Goal: Information Seeking & Learning: Compare options

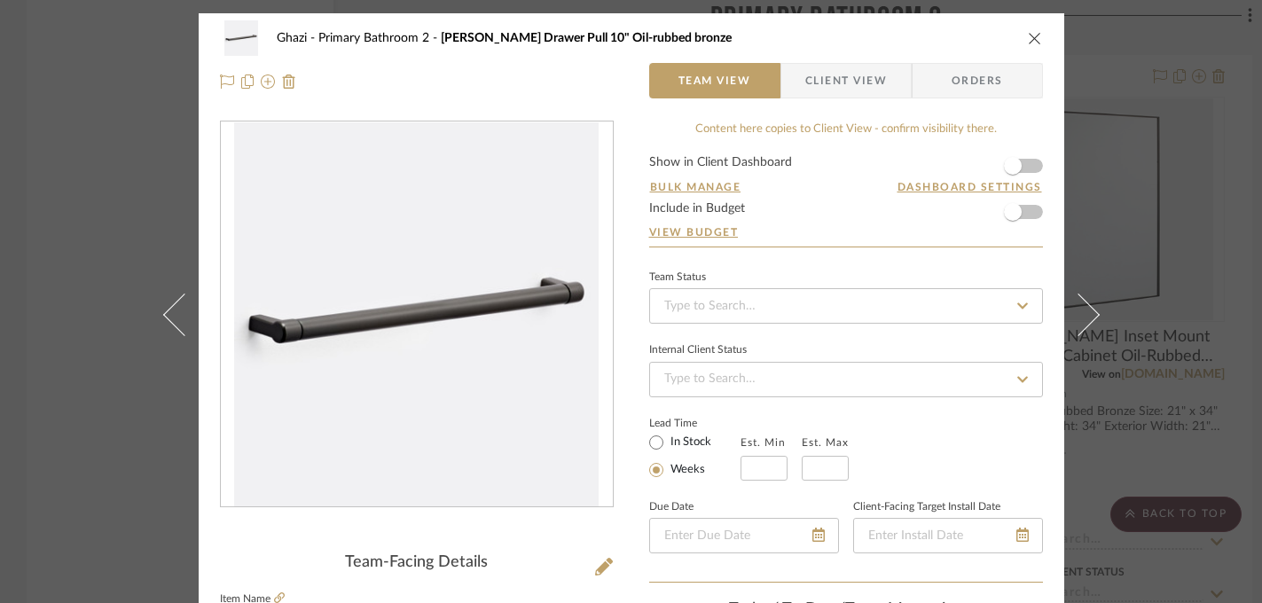
click at [122, 254] on div "Ghazi Primary Bathroom 2 [PERSON_NAME] Drawer Pull 10" Oil-rubbed bronze Team V…" at bounding box center [631, 301] width 1262 height 603
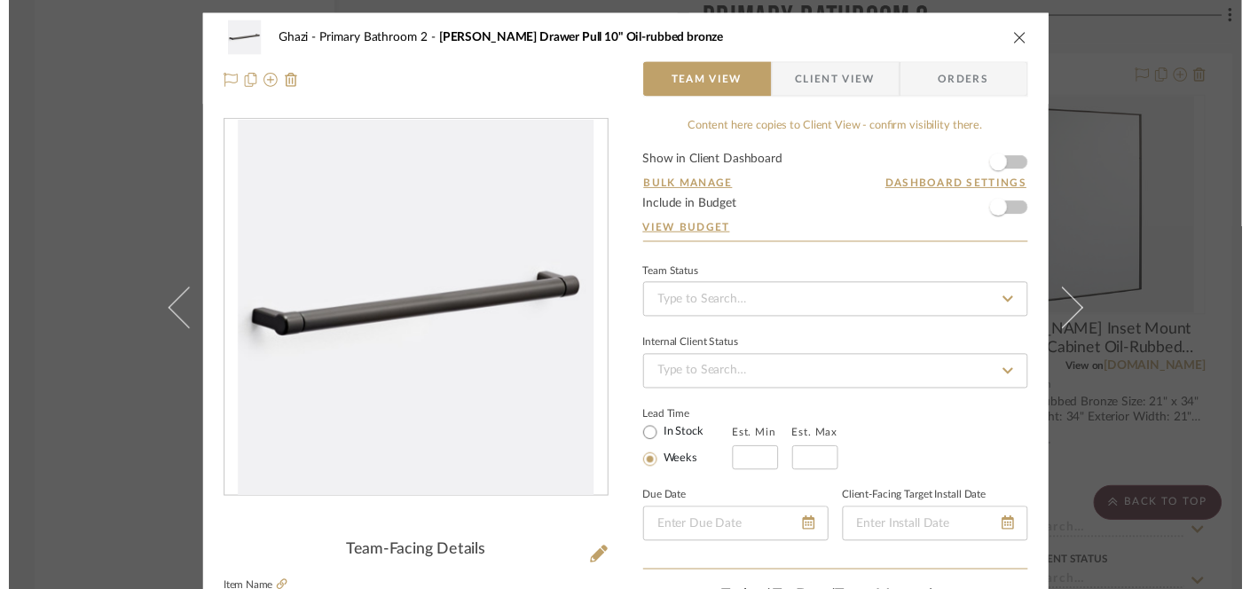
scroll to position [7967, 0]
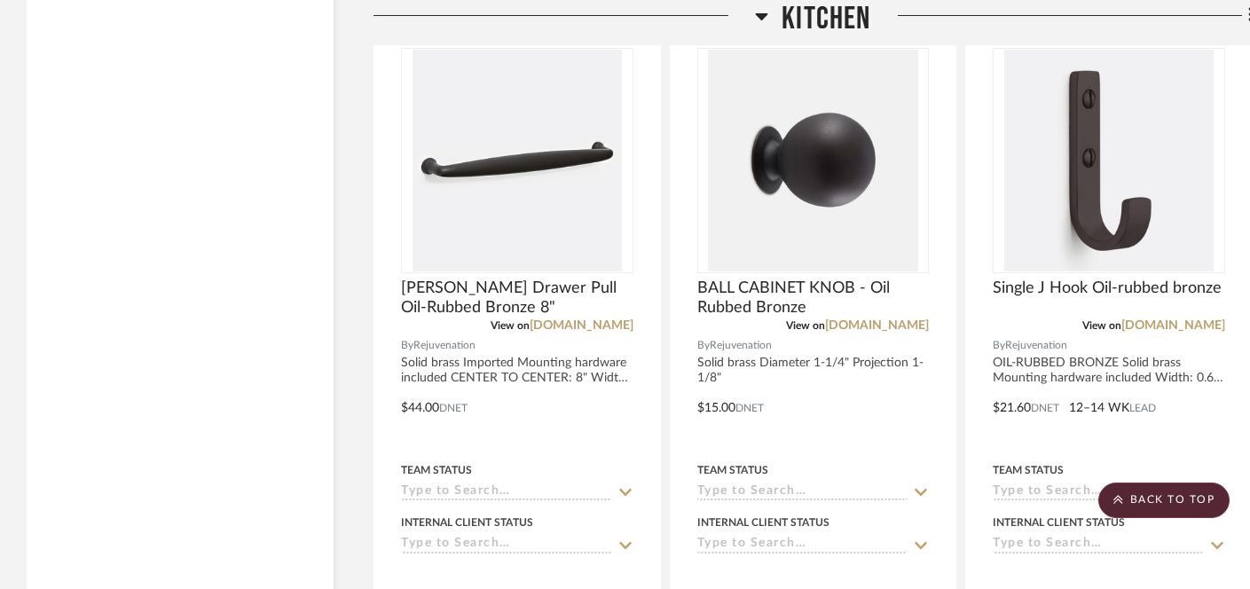
scroll to position [13792, 0]
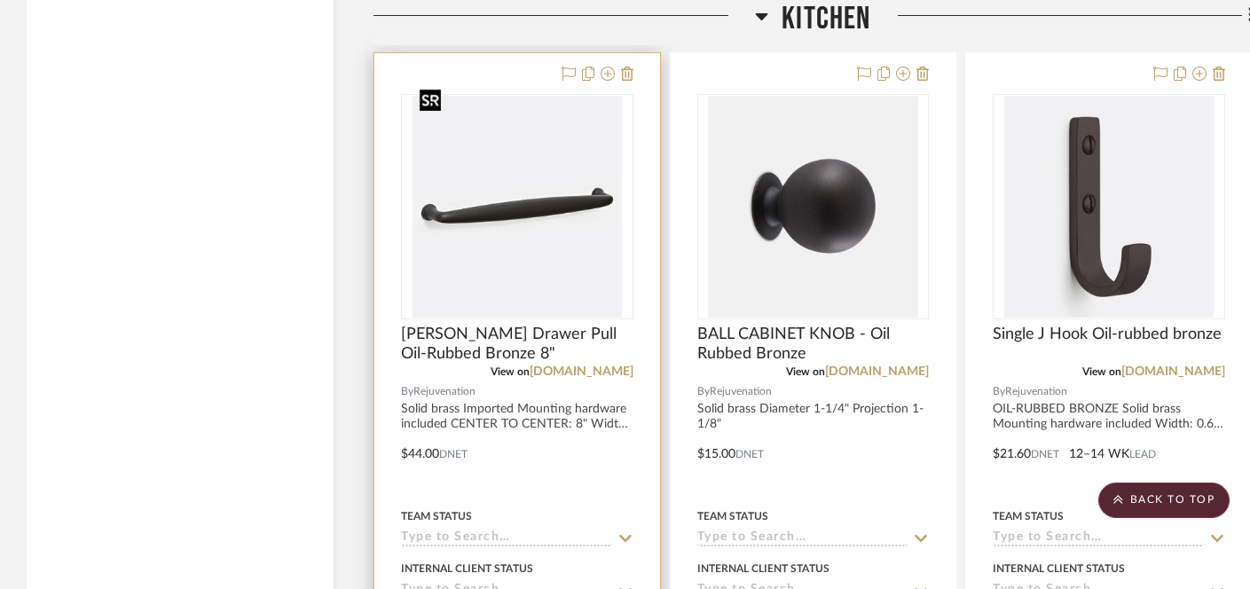
click at [531, 190] on img "0" at bounding box center [517, 207] width 209 height 222
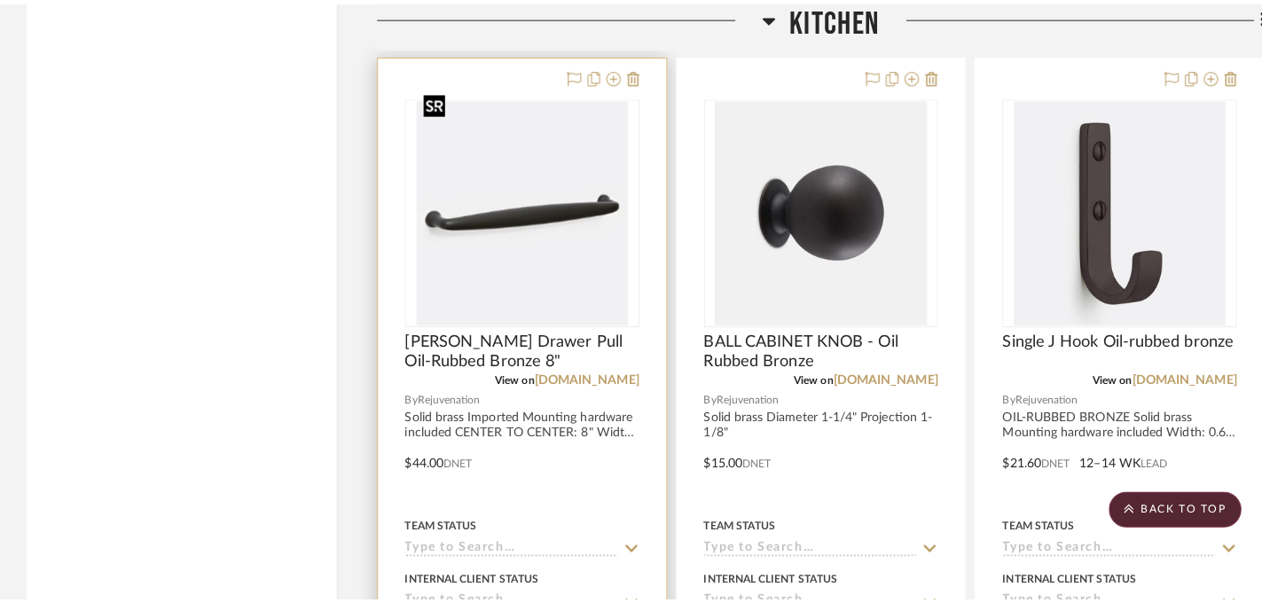
scroll to position [0, 0]
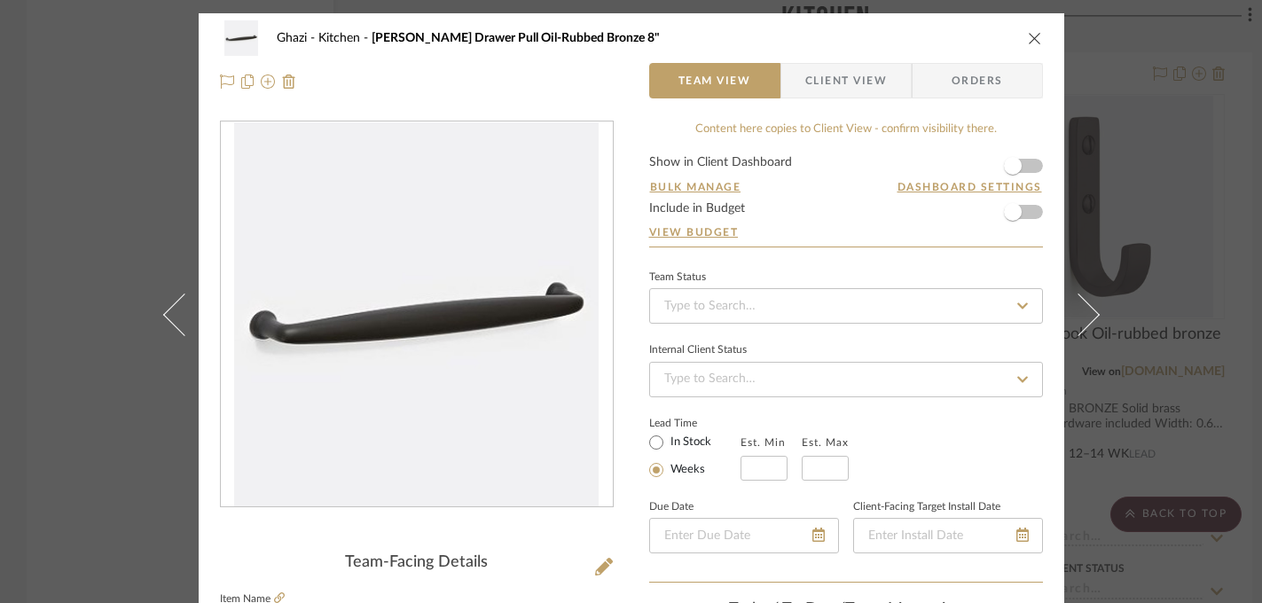
click at [91, 266] on div "Ghazi Kitchen Claybourne Drawer Pull Oil-Rubbed Bronze 8" Team View Client View…" at bounding box center [631, 301] width 1262 height 603
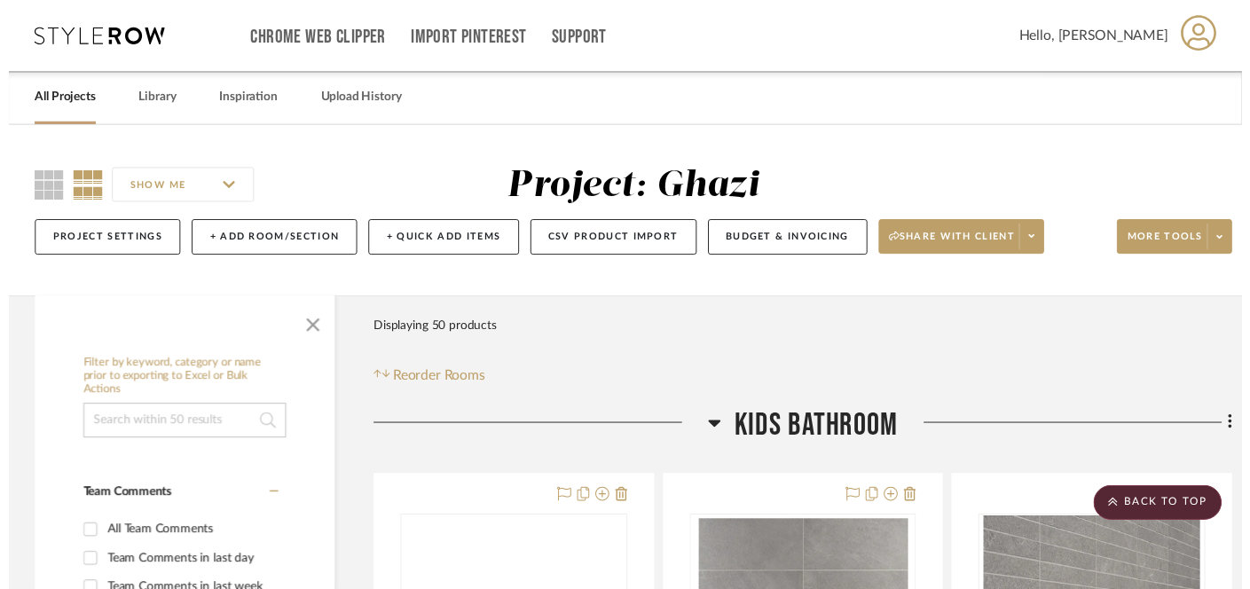
scroll to position [13792, 0]
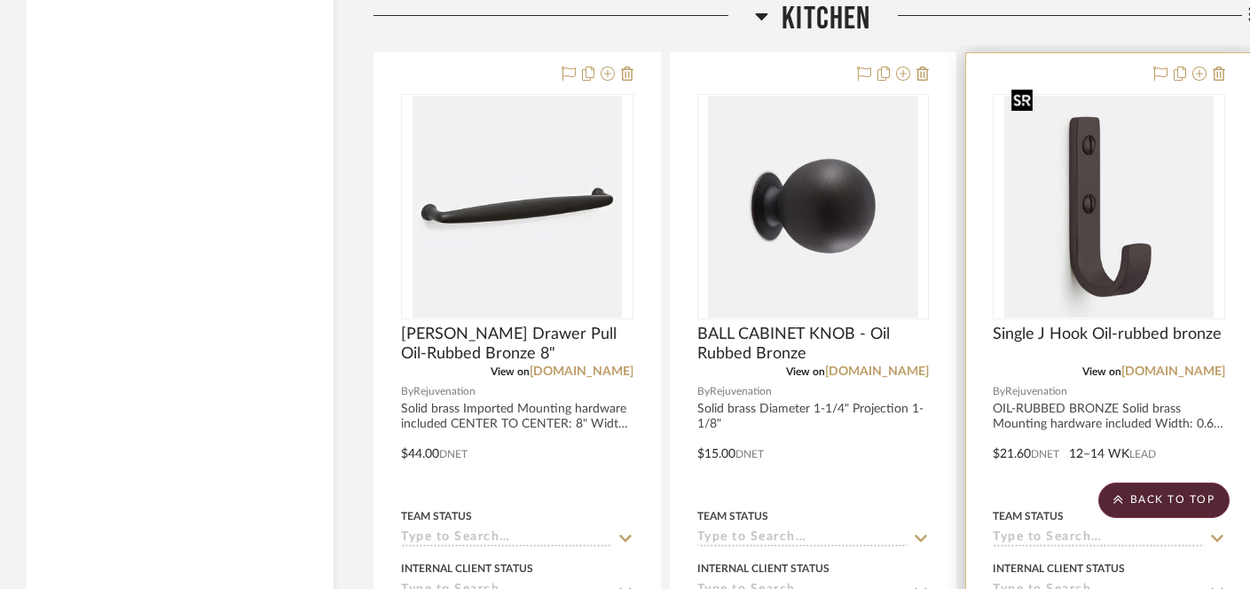
click at [1110, 228] on img "0" at bounding box center [1108, 207] width 209 height 222
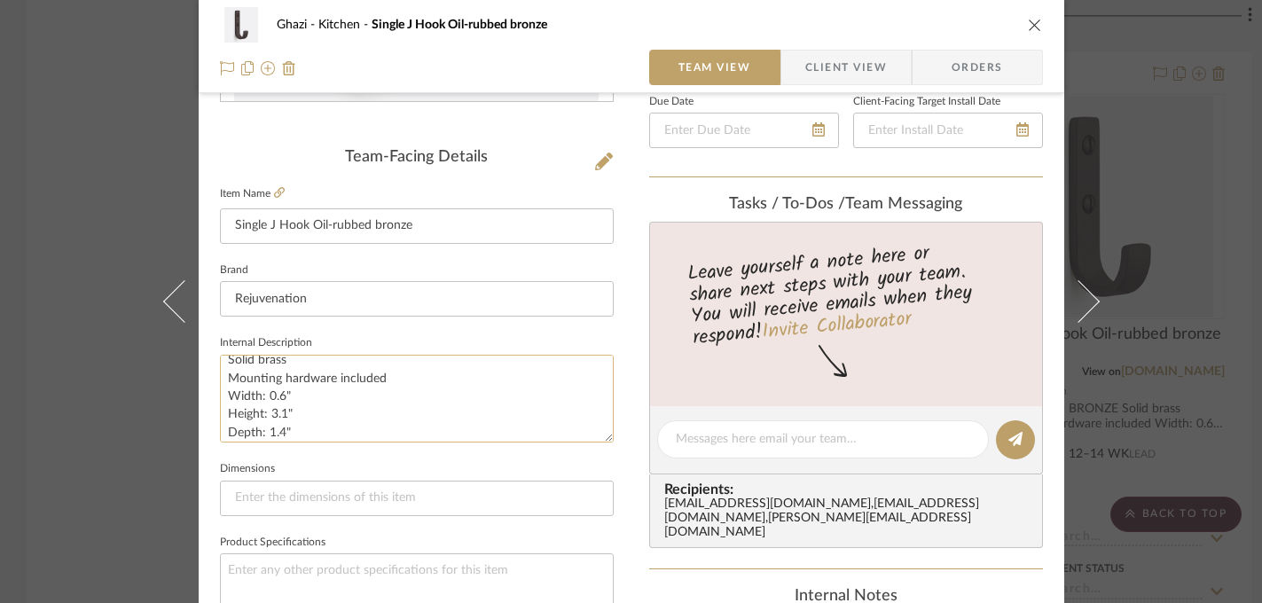
scroll to position [35, 0]
click at [1171, 232] on div "Ghazi Kitchen Single J Hook Oil-rubbed bronze Team View Client View Orders Team…" at bounding box center [631, 301] width 1262 height 603
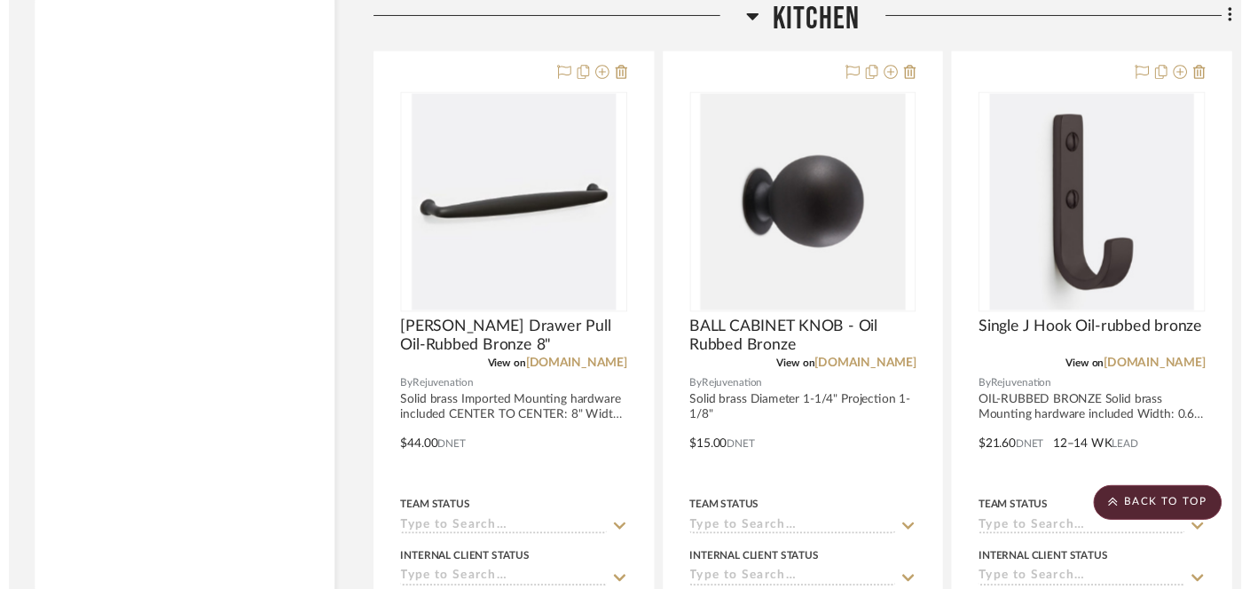
scroll to position [13792, 0]
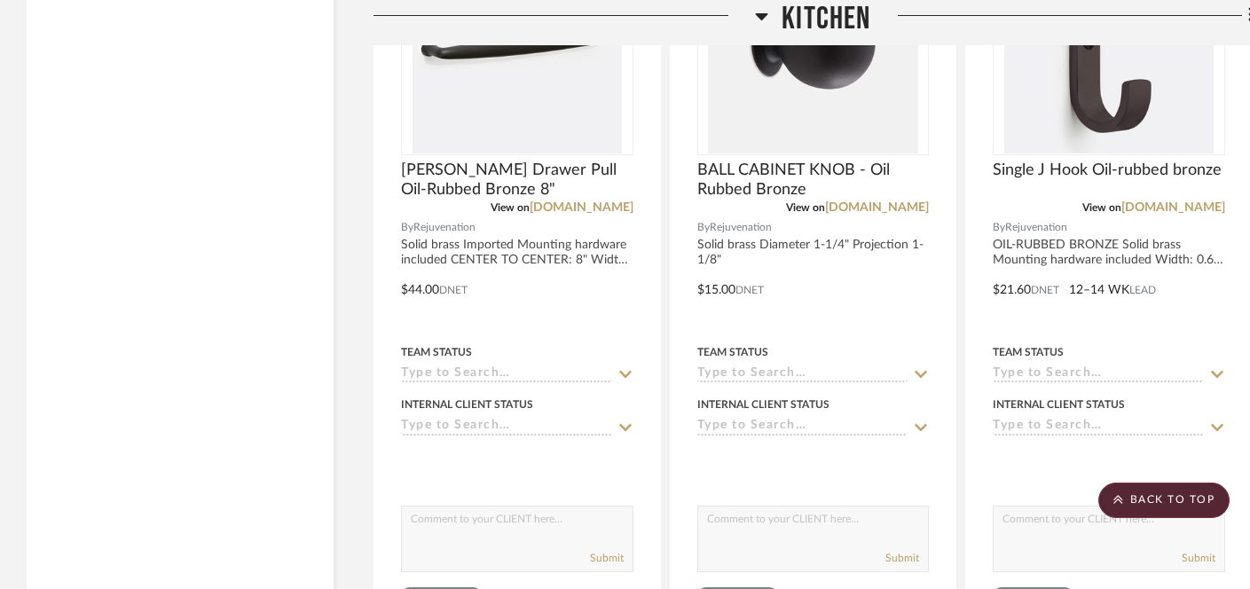
scroll to position [13684, 0]
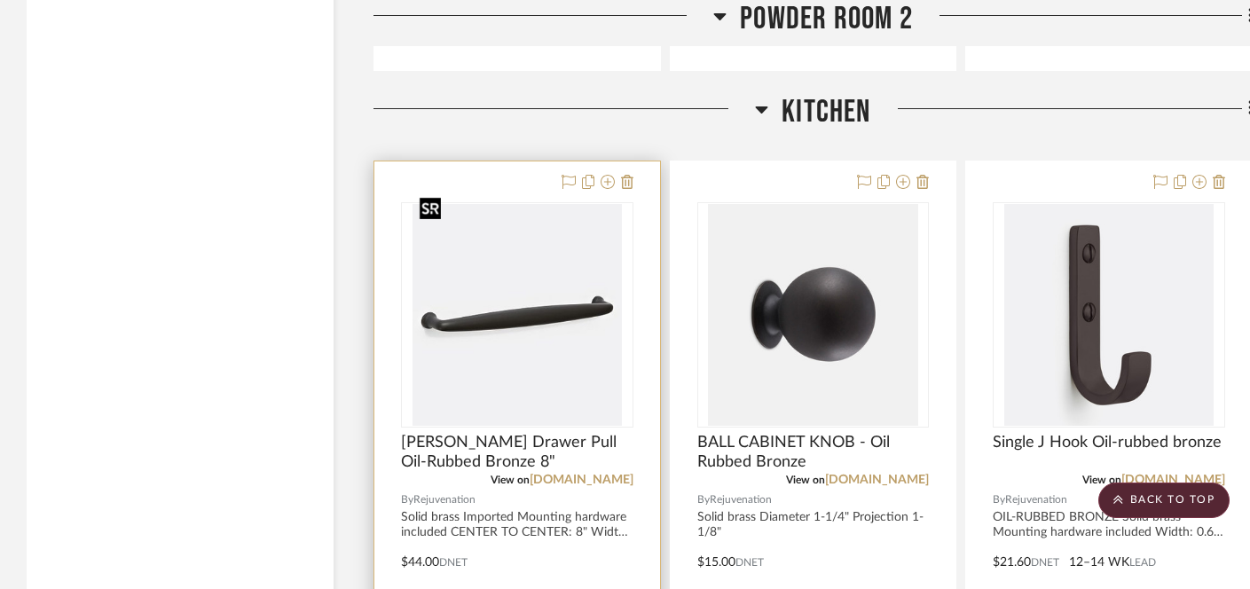
click at [0, 0] on img at bounding box center [0, 0] width 0 height 0
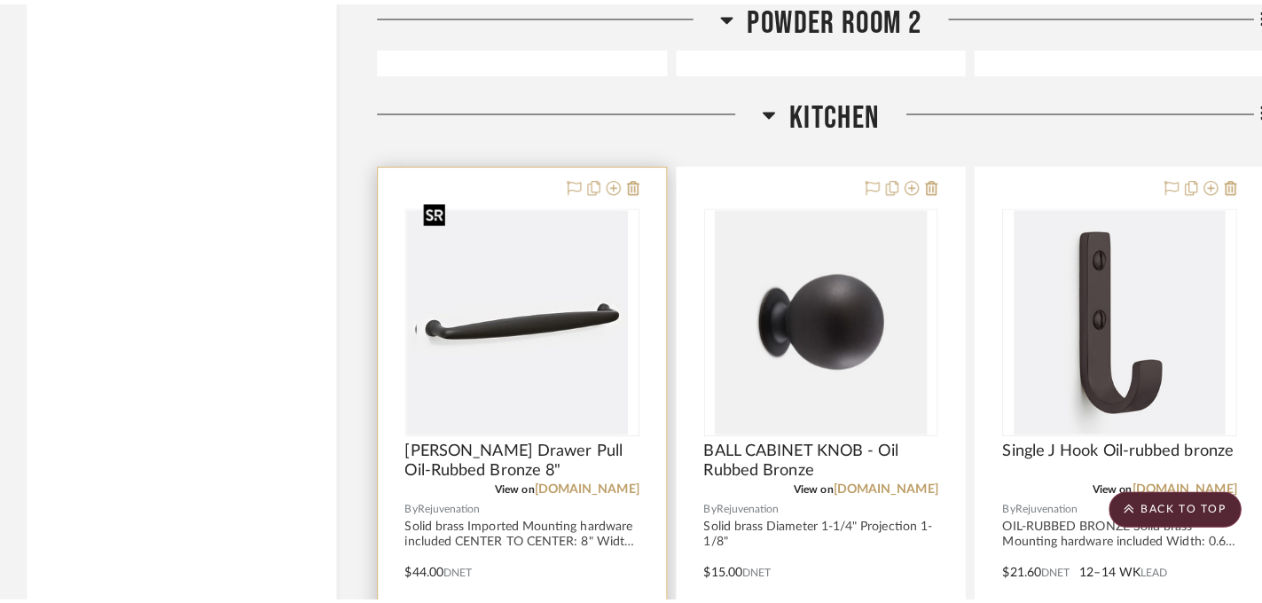
scroll to position [0, 0]
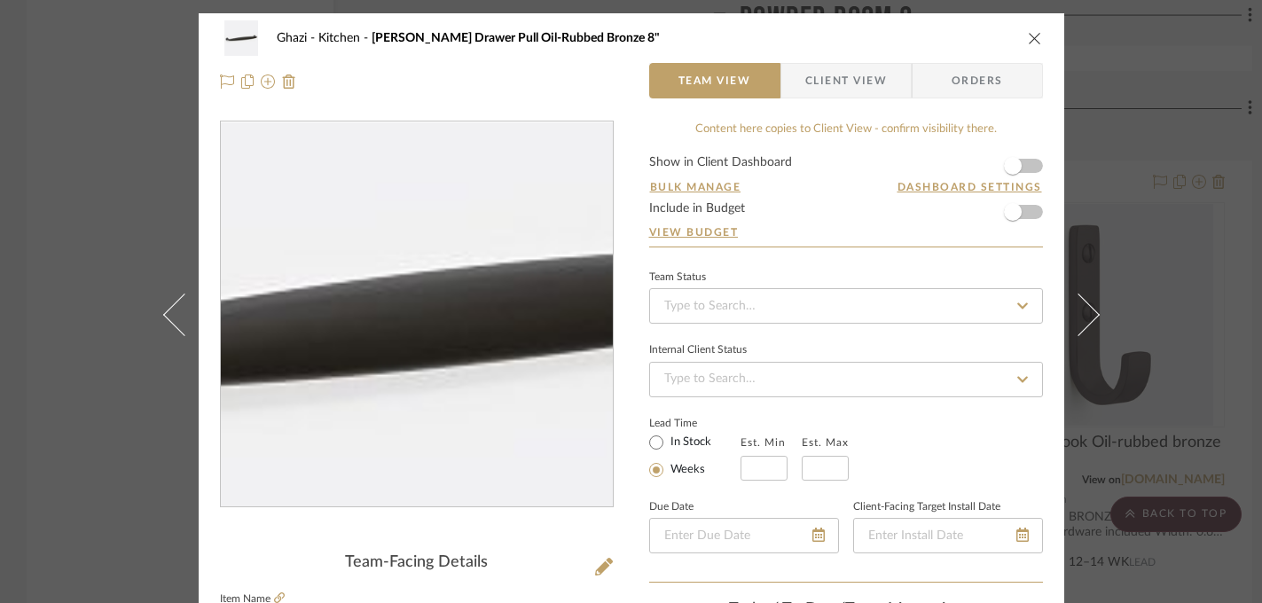
click at [409, 319] on img "0" at bounding box center [416, 314] width 365 height 385
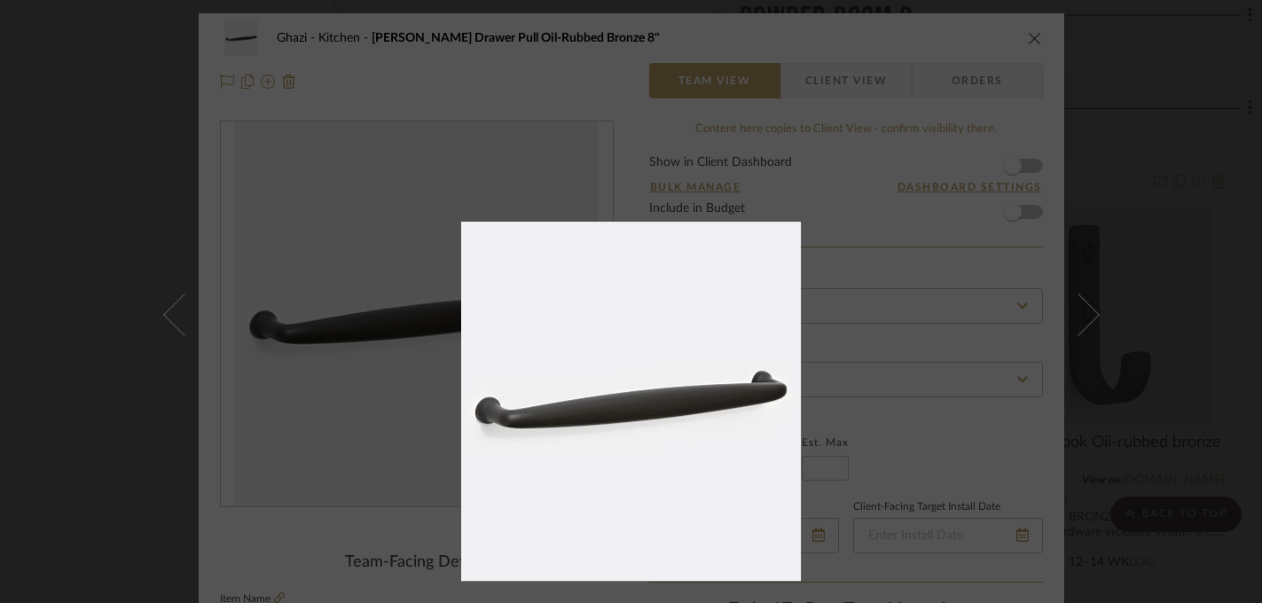
click at [1109, 342] on div at bounding box center [893, 428] width 864 height 413
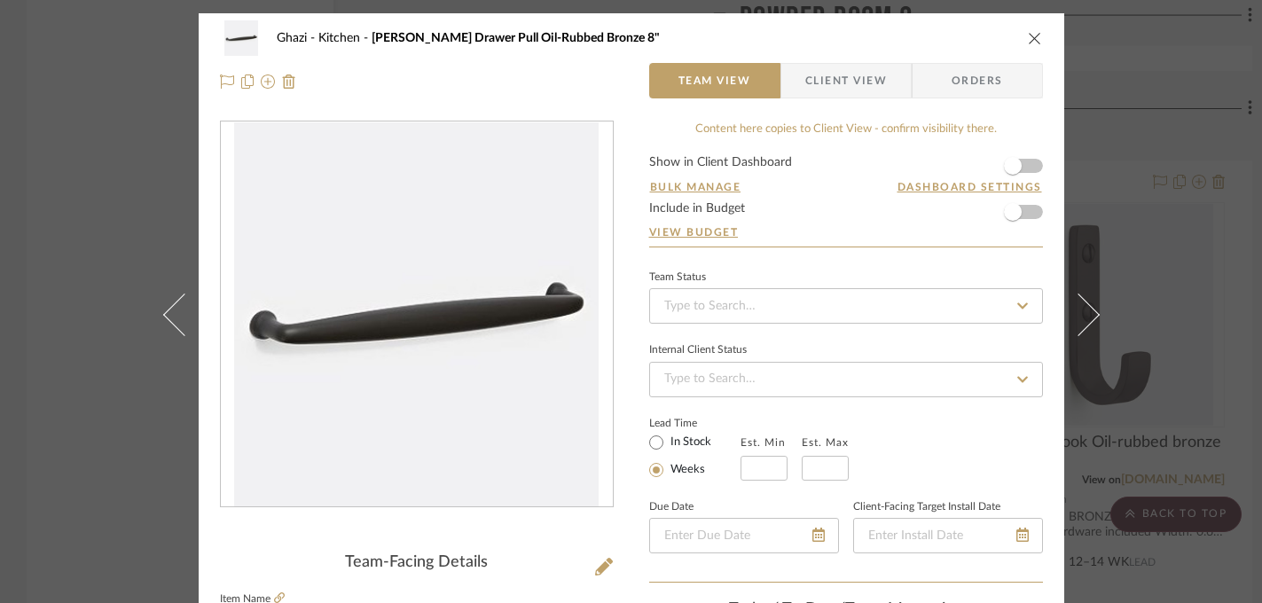
click at [1119, 379] on div "Ghazi Kitchen Claybourne Drawer Pull Oil-Rubbed Bronze 8" Team View Client View…" at bounding box center [631, 301] width 1262 height 603
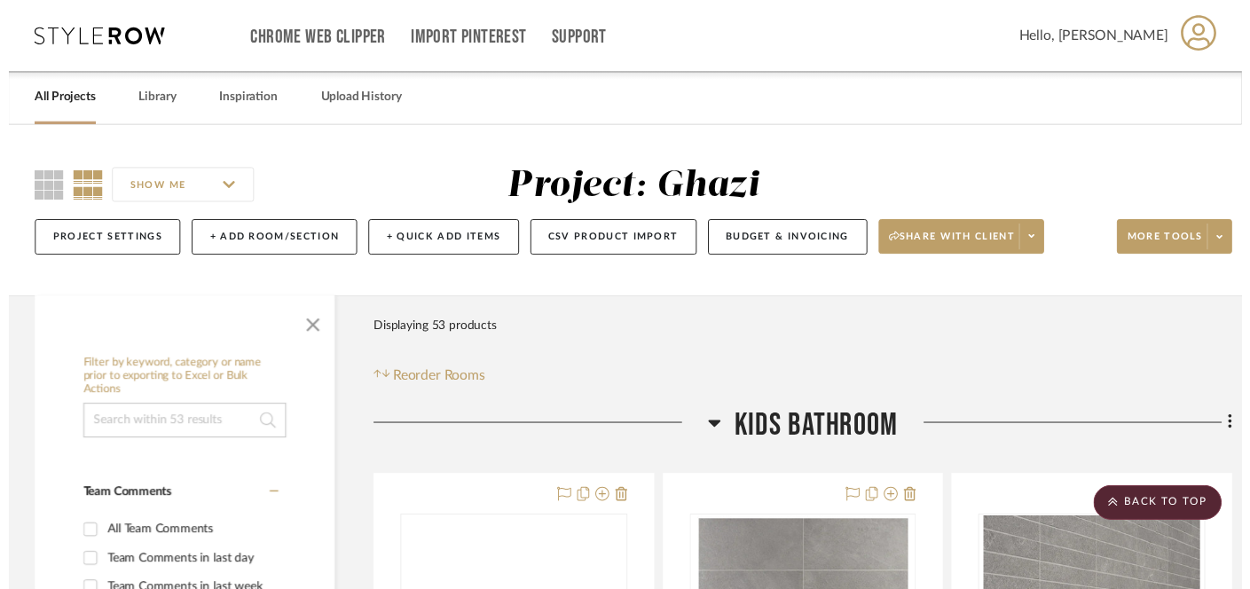
scroll to position [13684, 0]
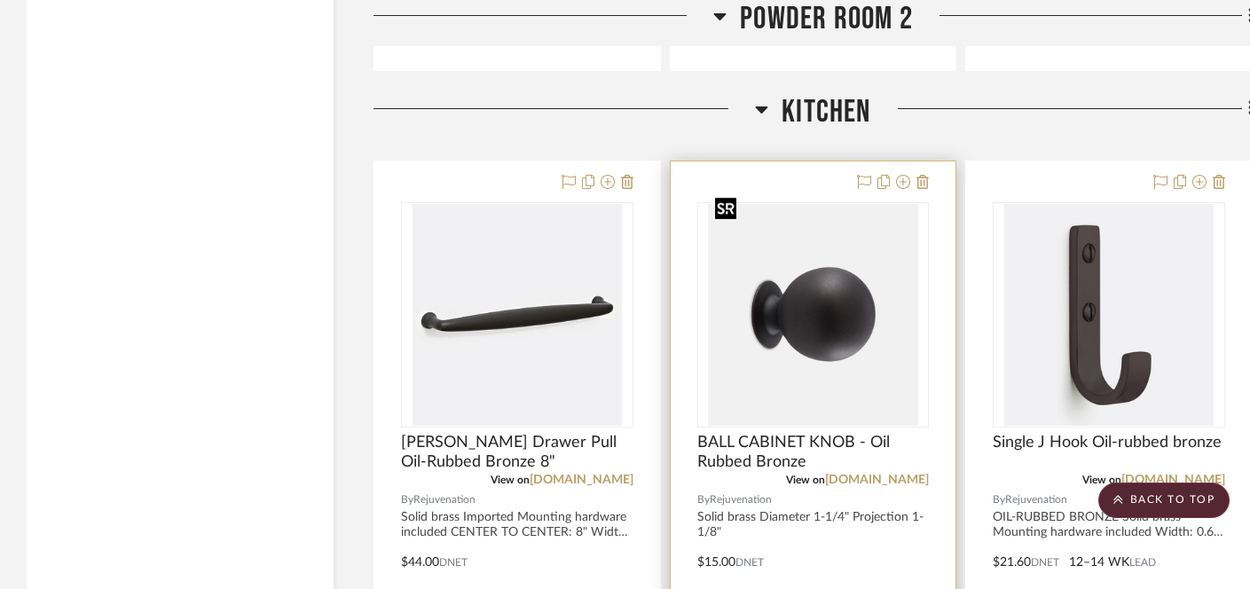
click at [773, 279] on img "0" at bounding box center [812, 315] width 209 height 222
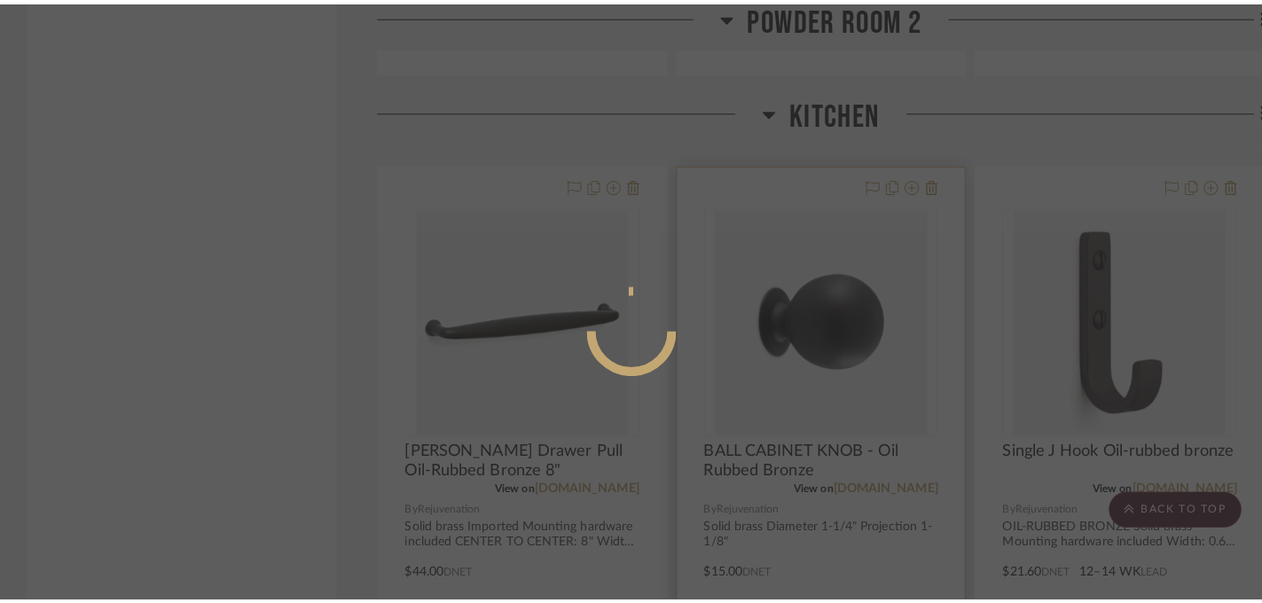
scroll to position [0, 0]
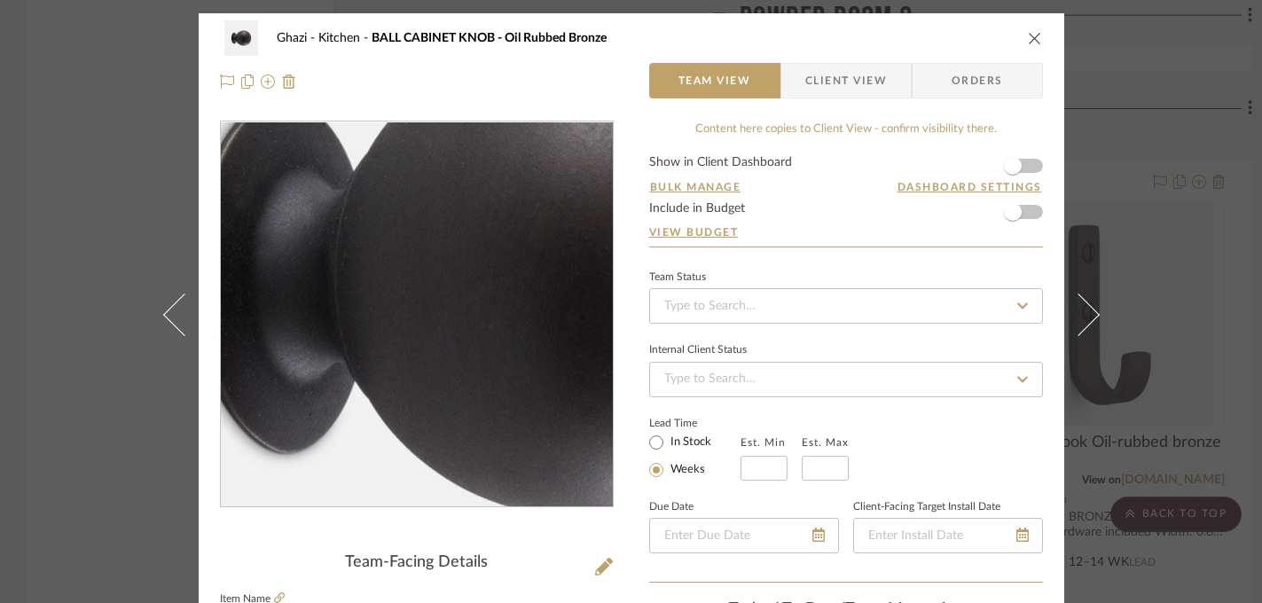
click at [379, 327] on img "0" at bounding box center [417, 314] width 364 height 385
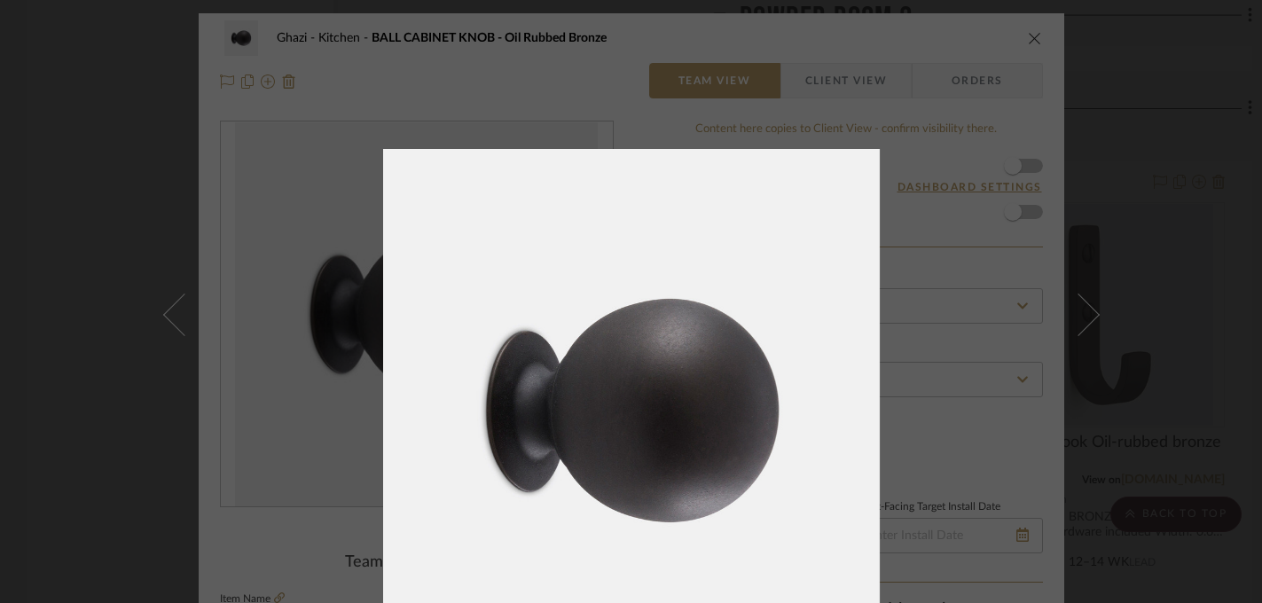
click at [1195, 403] on div at bounding box center [1014, 450] width 1262 height 603
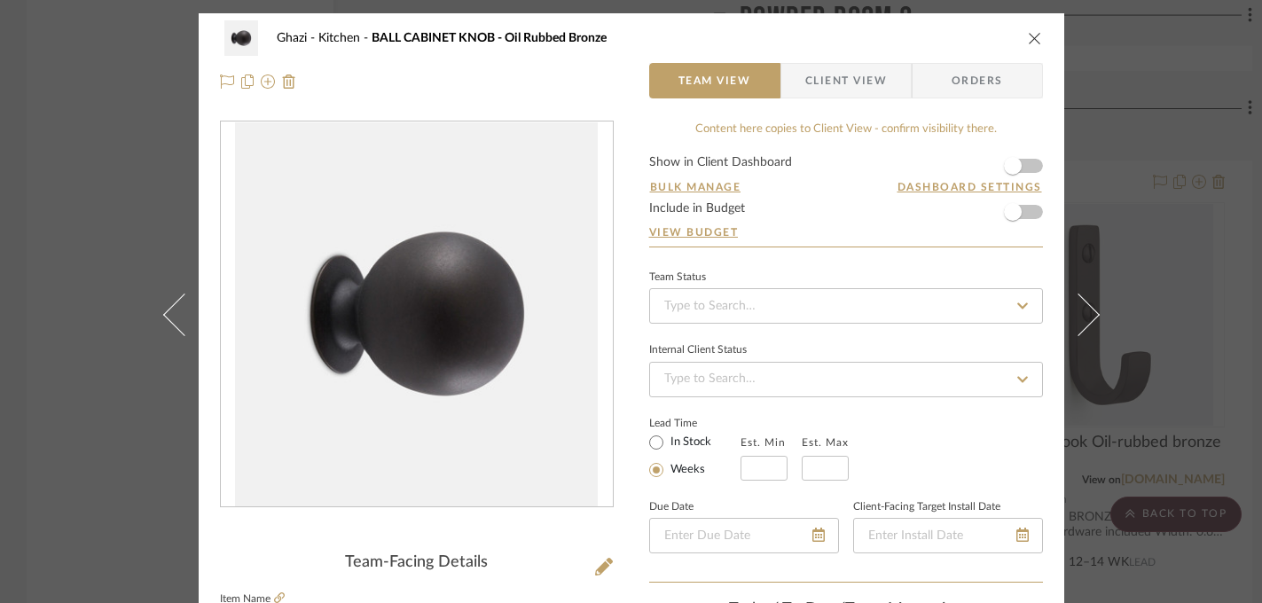
click at [1150, 408] on div "Ghazi Kitchen BALL CABINET KNOB - Oil Rubbed Bronze Team View Client View Order…" at bounding box center [631, 301] width 1262 height 603
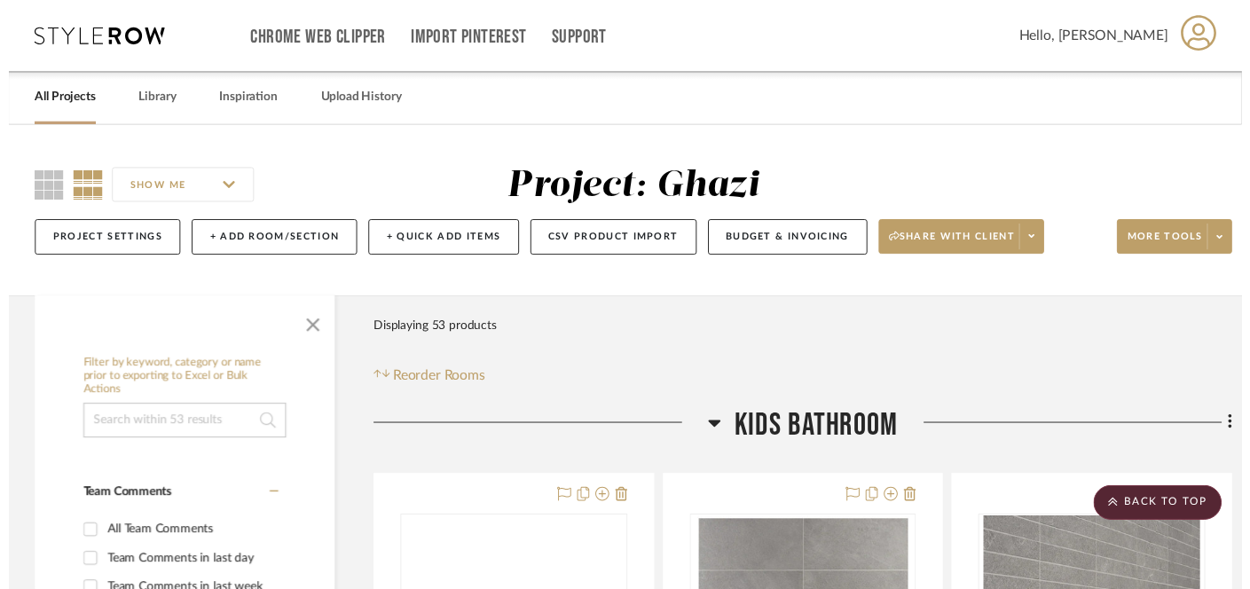
scroll to position [13684, 0]
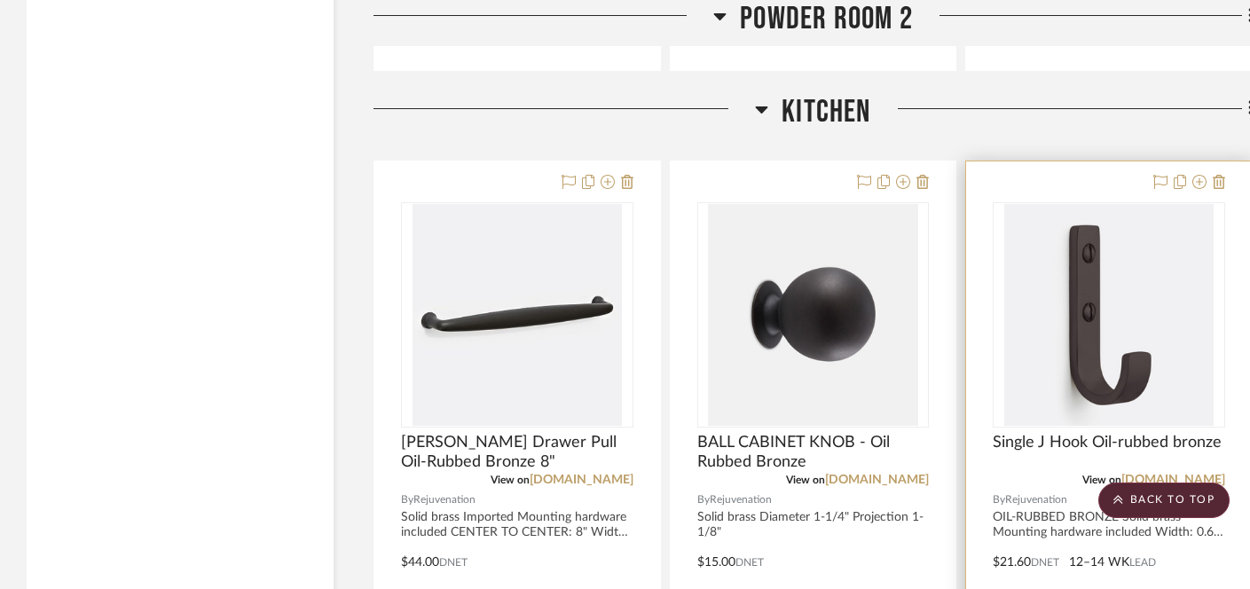
click at [1111, 348] on img "0" at bounding box center [1108, 315] width 209 height 222
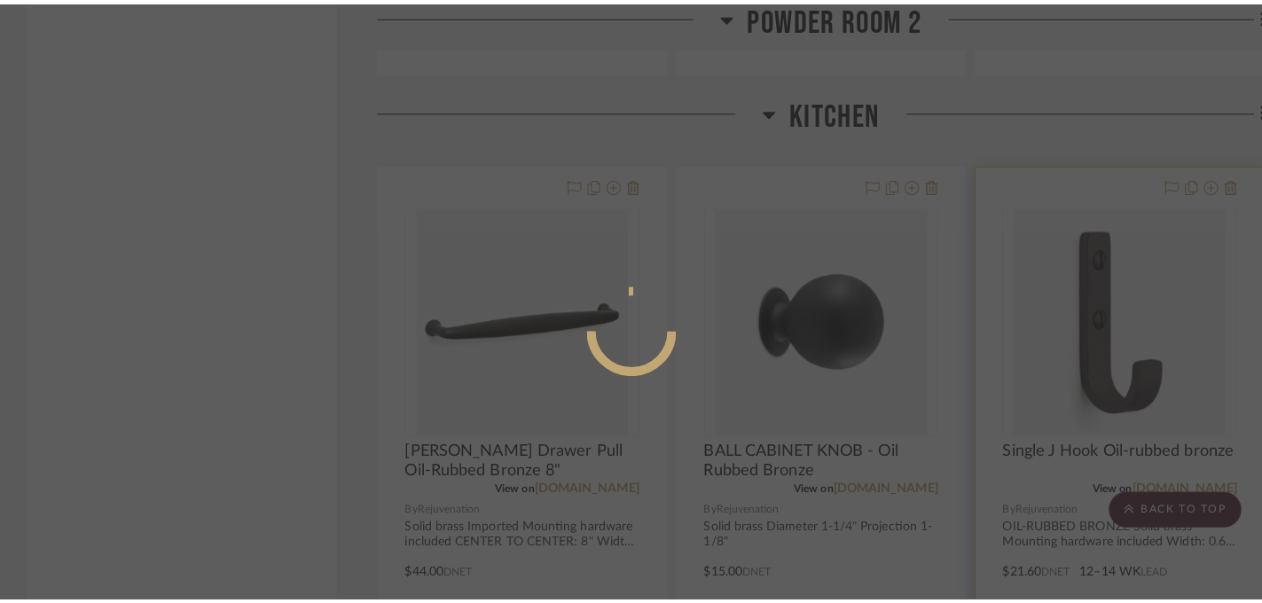
scroll to position [0, 0]
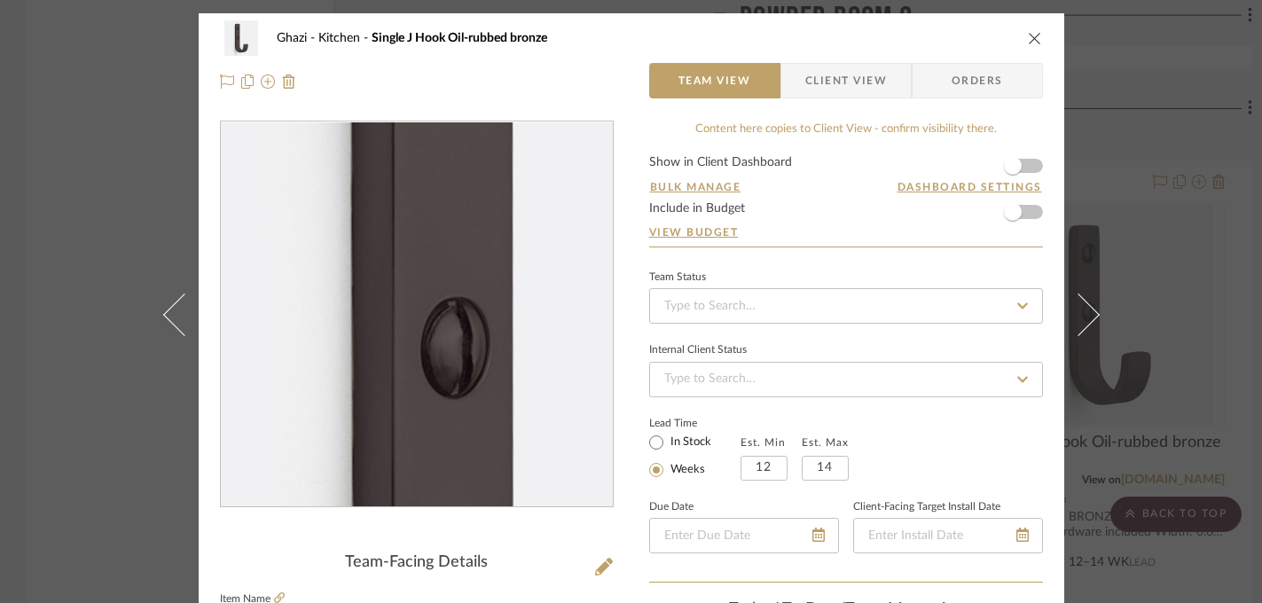
click at [363, 299] on img "0" at bounding box center [416, 314] width 365 height 385
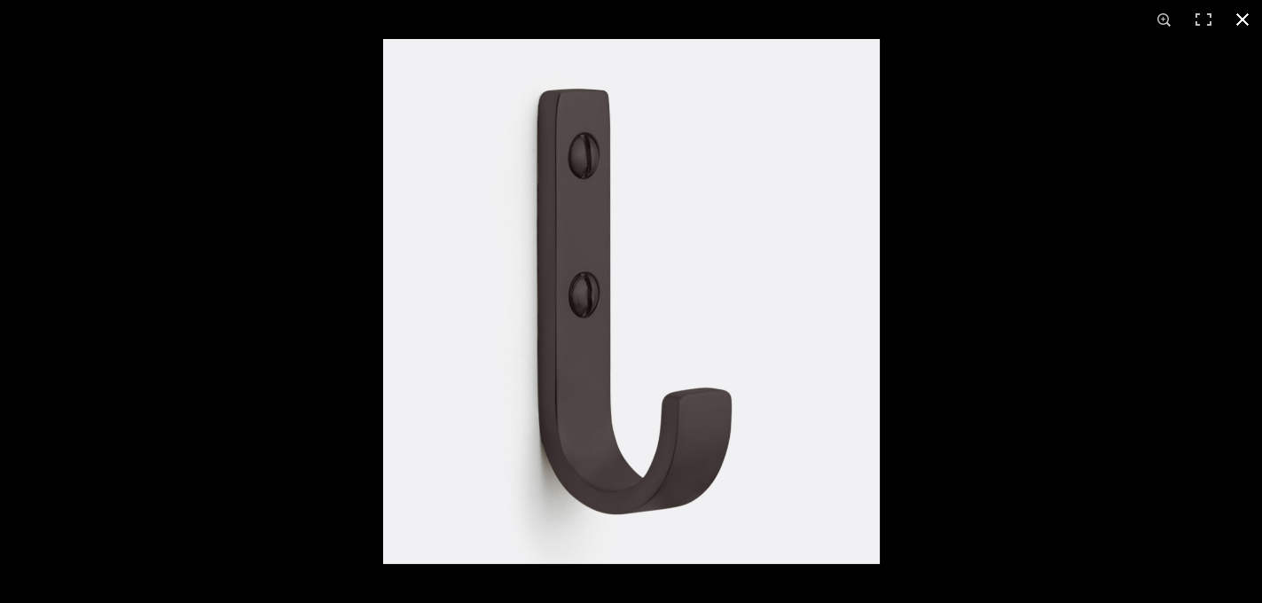
click at [1081, 396] on div at bounding box center [1014, 340] width 1262 height 603
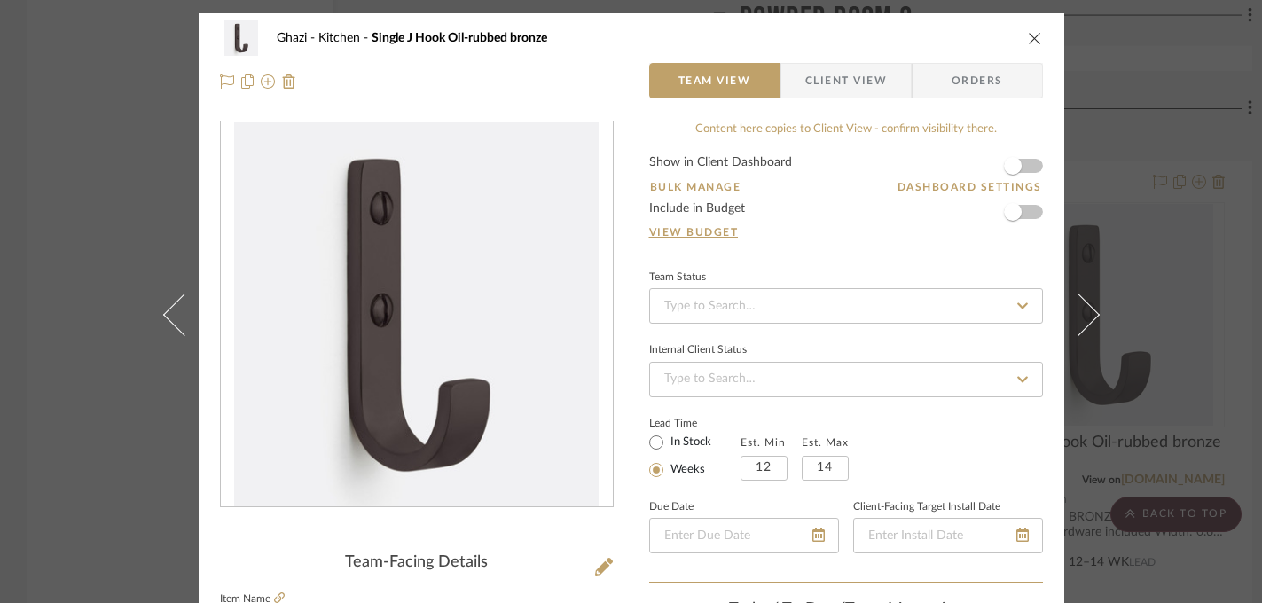
click at [1204, 362] on div "Ghazi Kitchen Single J Hook Oil-rubbed bronze Team View Client View Orders Team…" at bounding box center [631, 301] width 1262 height 603
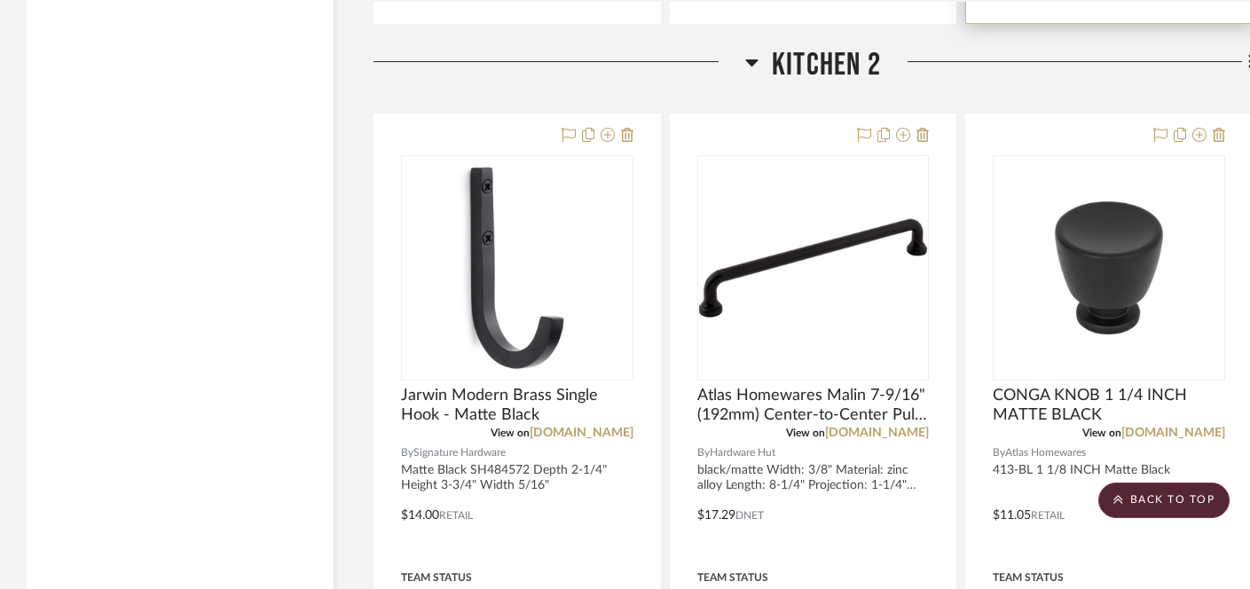
scroll to position [14634, 0]
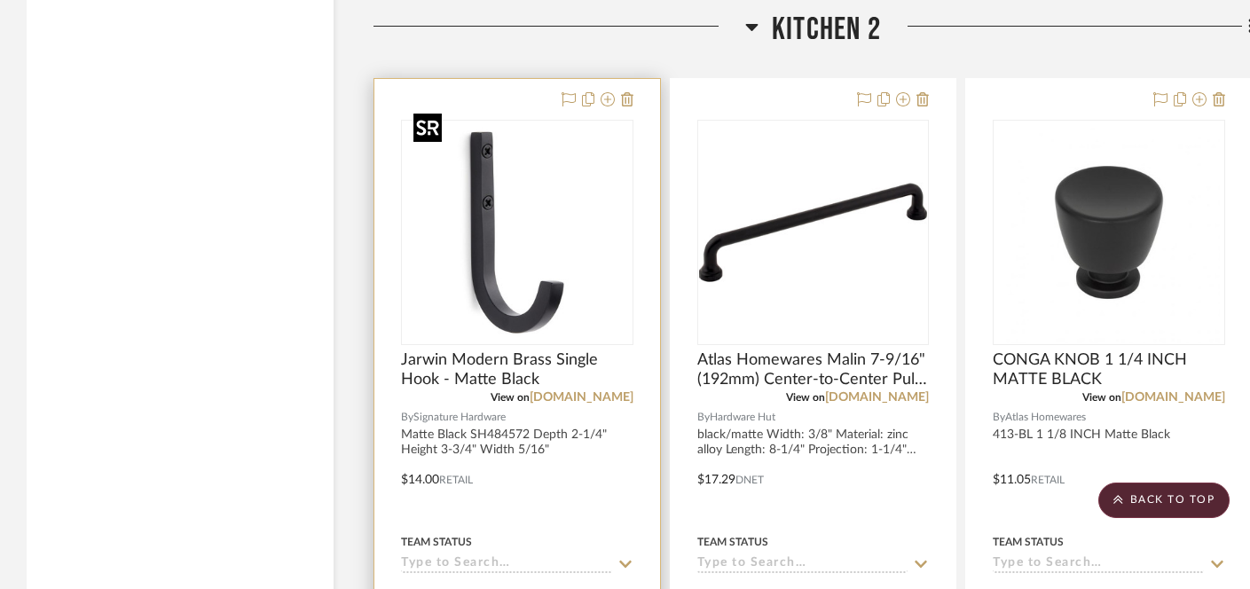
click at [0, 0] on img at bounding box center [0, 0] width 0 height 0
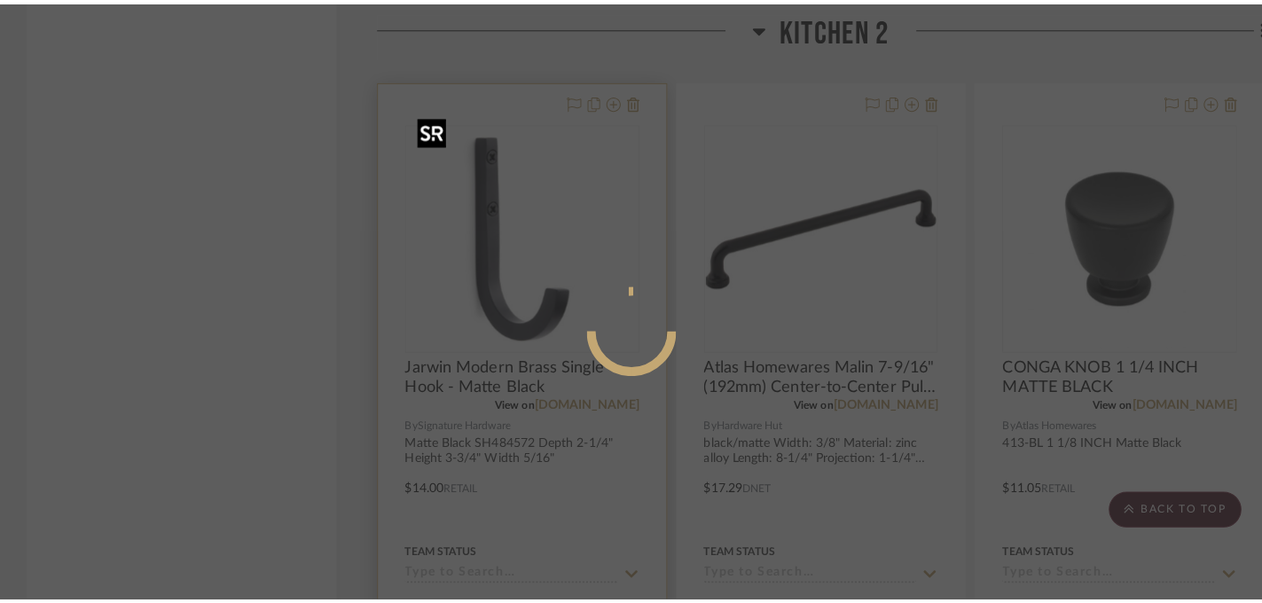
scroll to position [0, 0]
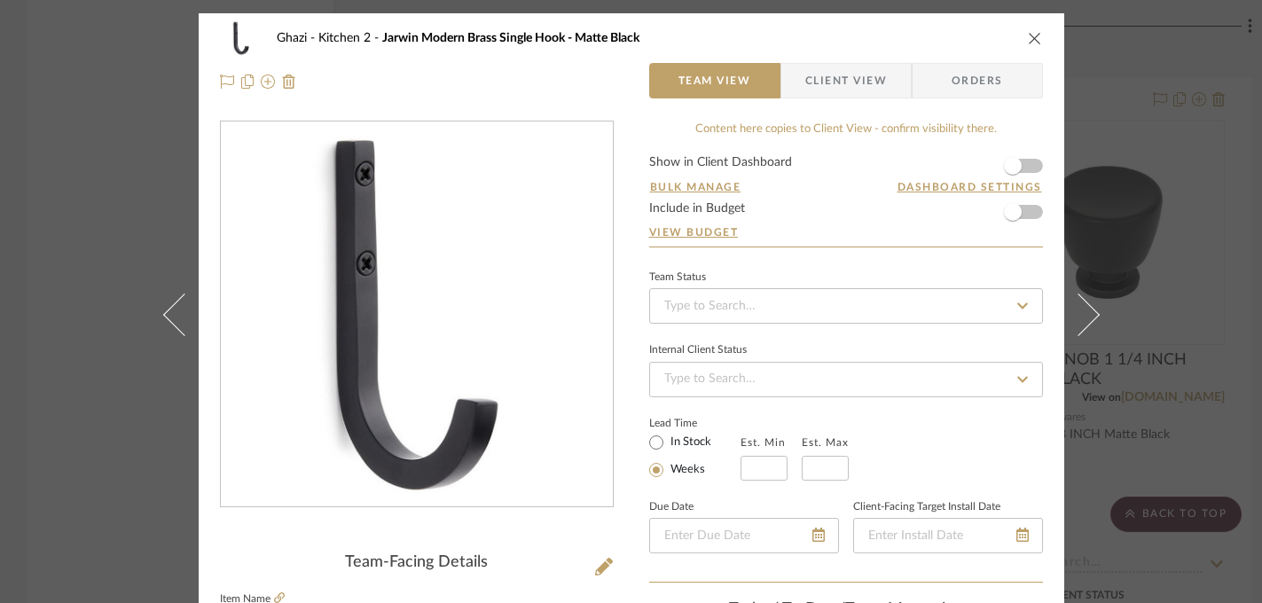
click at [1192, 420] on div "Ghazi Kitchen 2 Jarwin Modern Brass Single Hook - Matte Black Team View Client …" at bounding box center [631, 301] width 1262 height 603
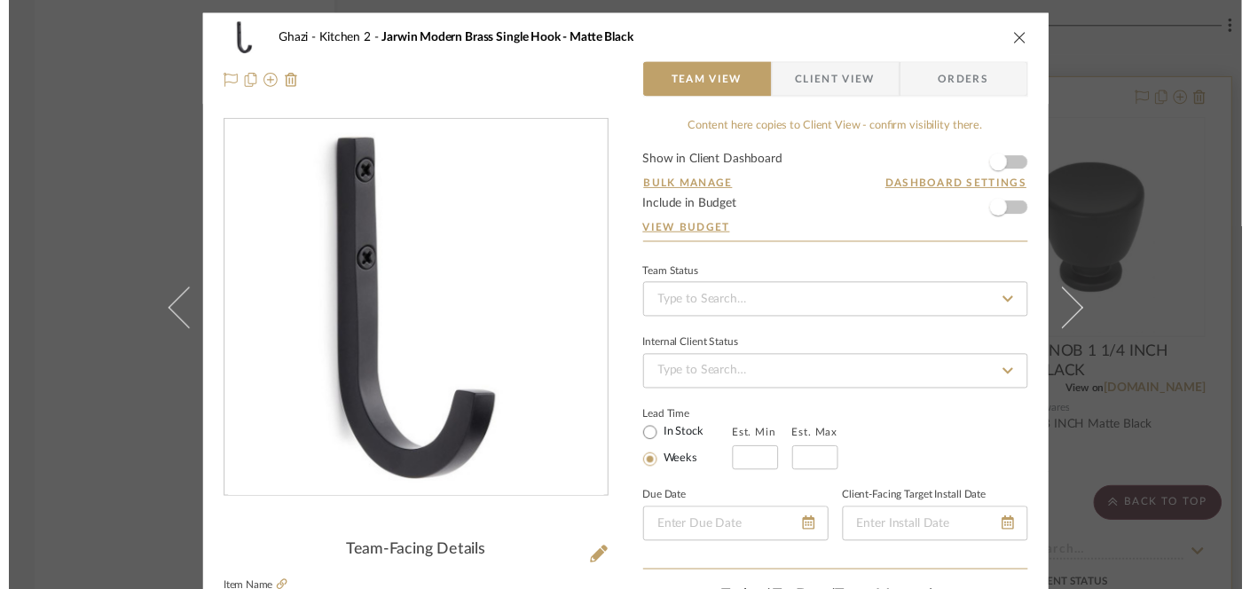
scroll to position [14634, 0]
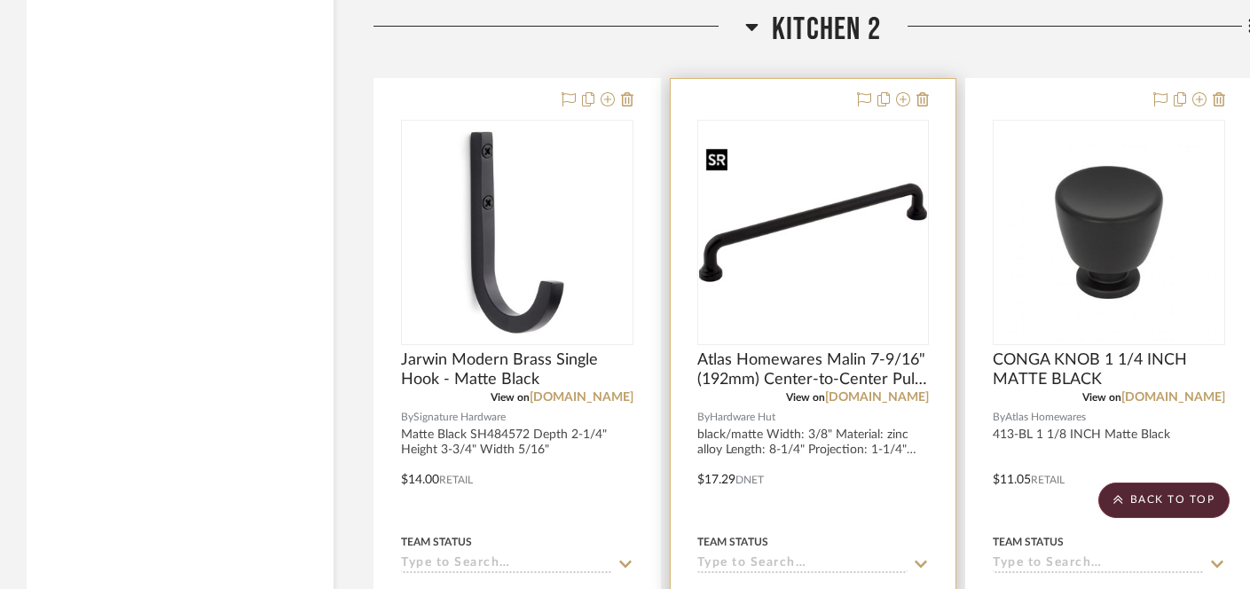
click at [777, 198] on img "0" at bounding box center [813, 232] width 229 height 153
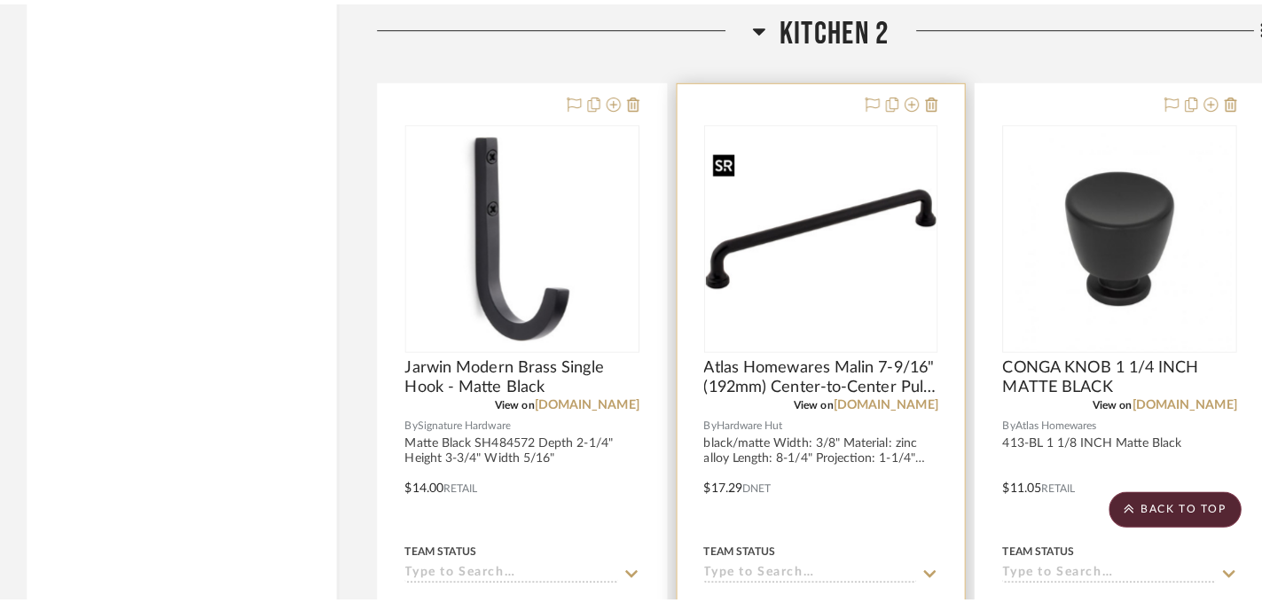
scroll to position [0, 0]
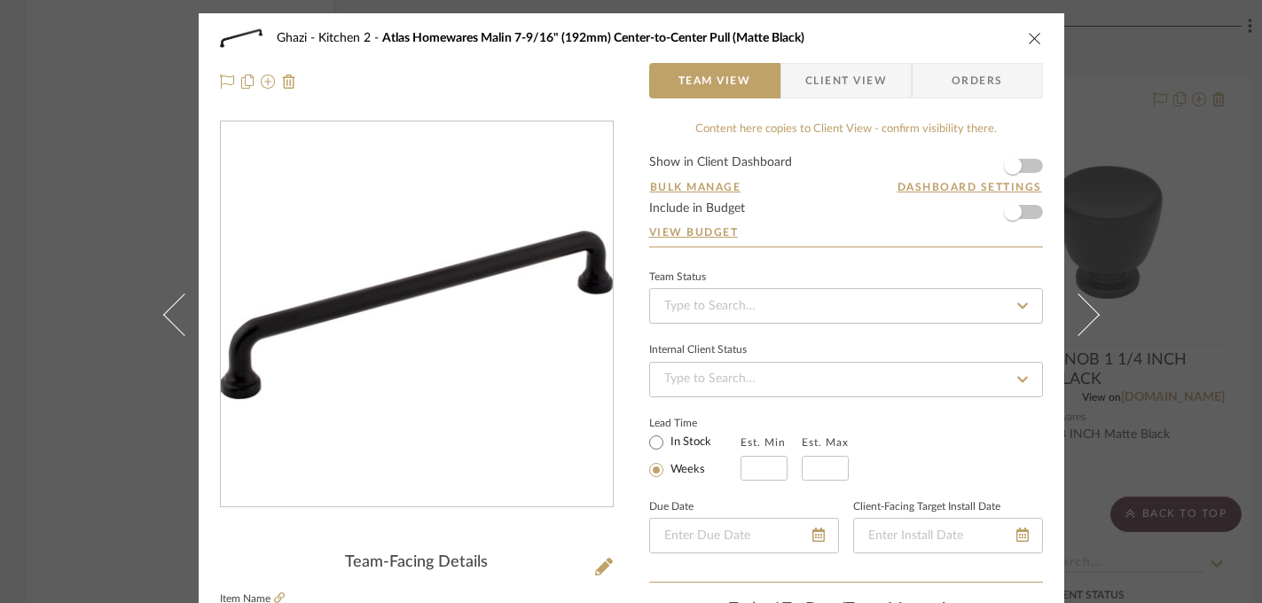
click at [355, 303] on img "0" at bounding box center [417, 316] width 392 height 262
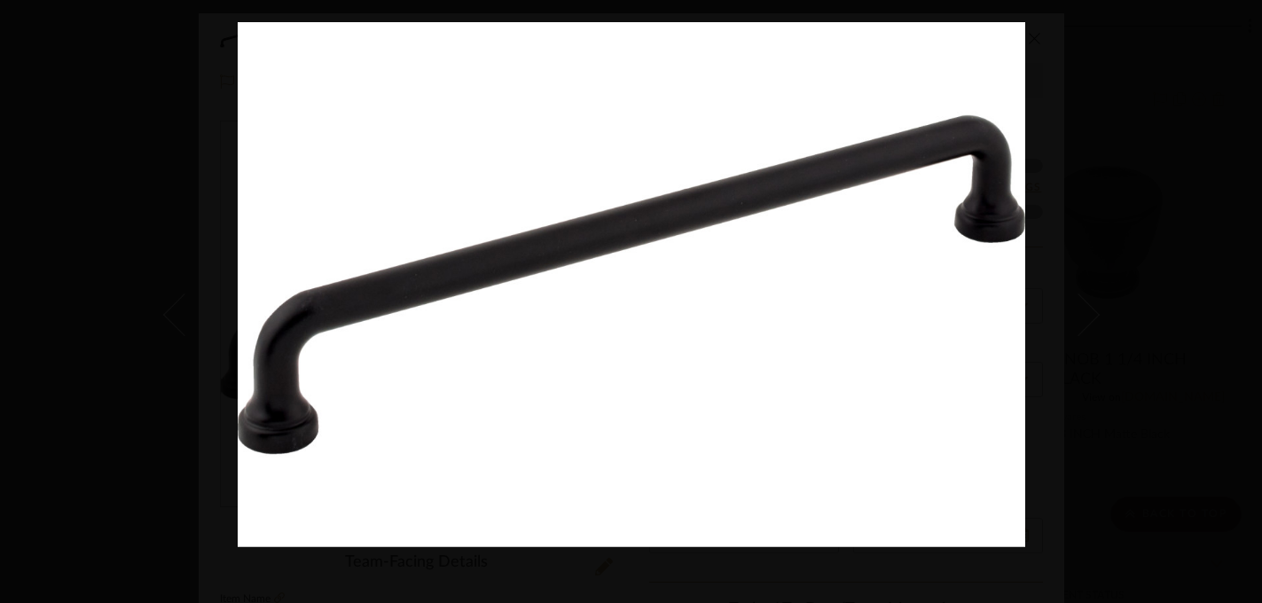
click at [1176, 241] on div at bounding box center [869, 323] width 1262 height 603
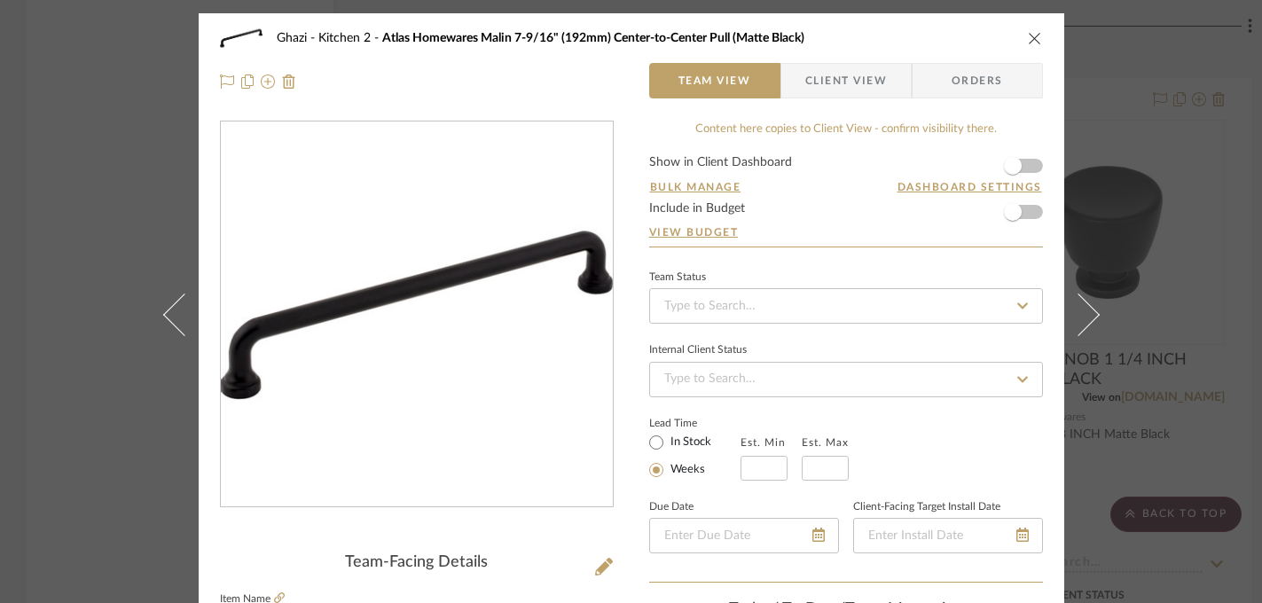
click at [1148, 271] on div "Ghazi Kitchen 2 Atlas Homewares Malin 7-9/16" (192mm) Center-to-Center Pull (Ma…" at bounding box center [631, 301] width 1262 height 603
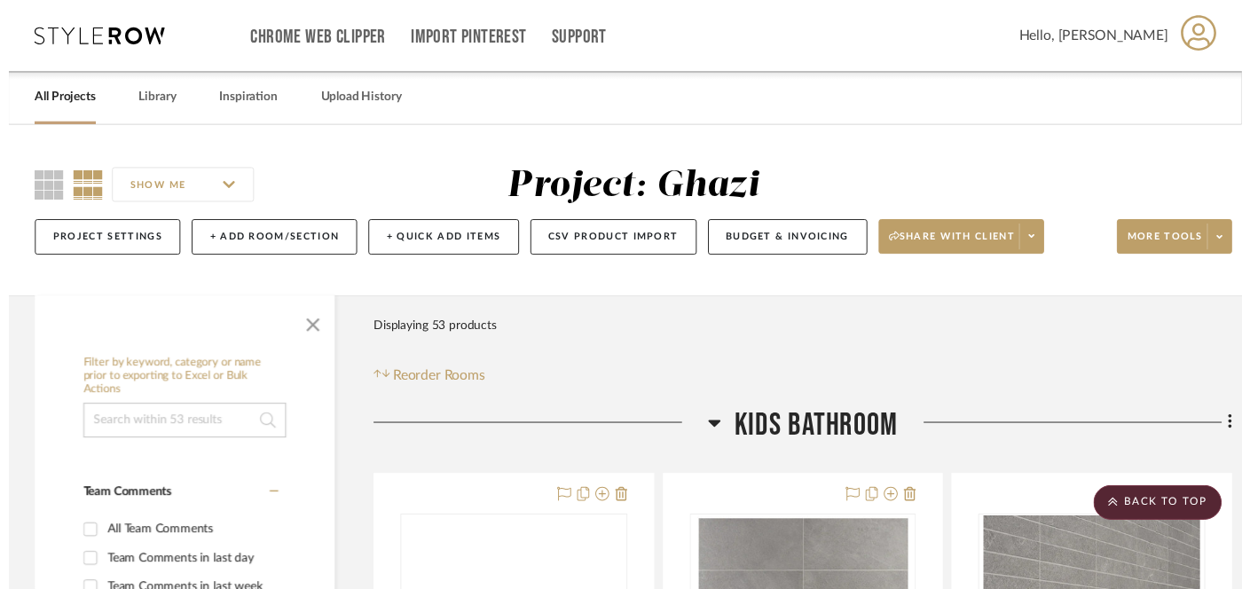
scroll to position [14634, 0]
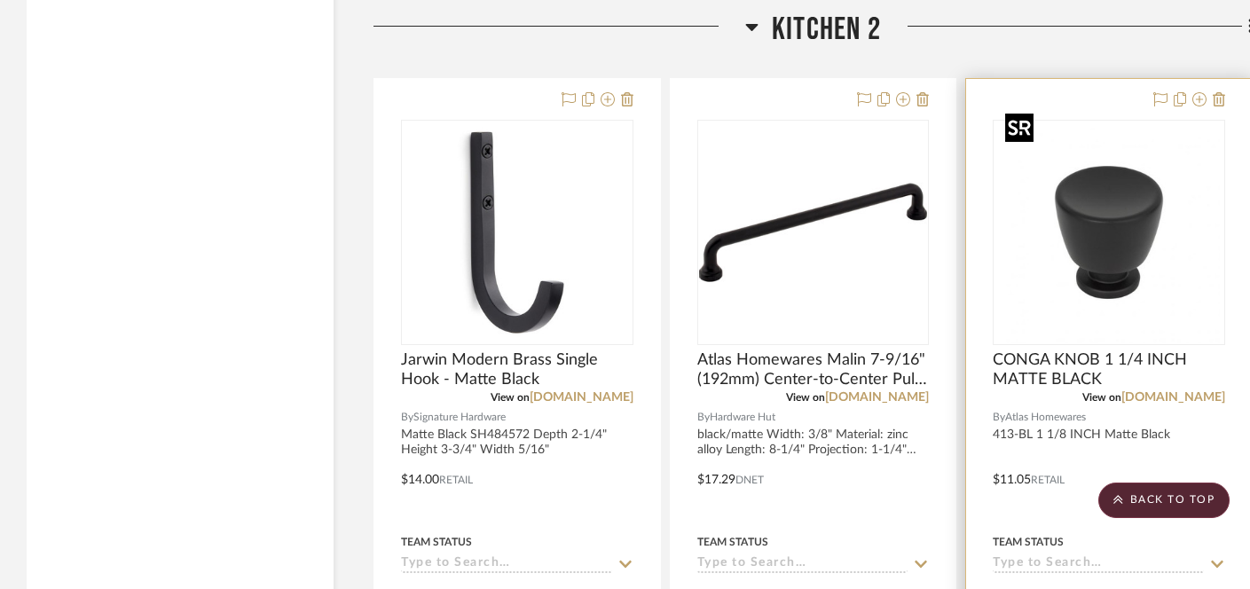
click at [1092, 204] on img "0" at bounding box center [1109, 233] width 222 height 222
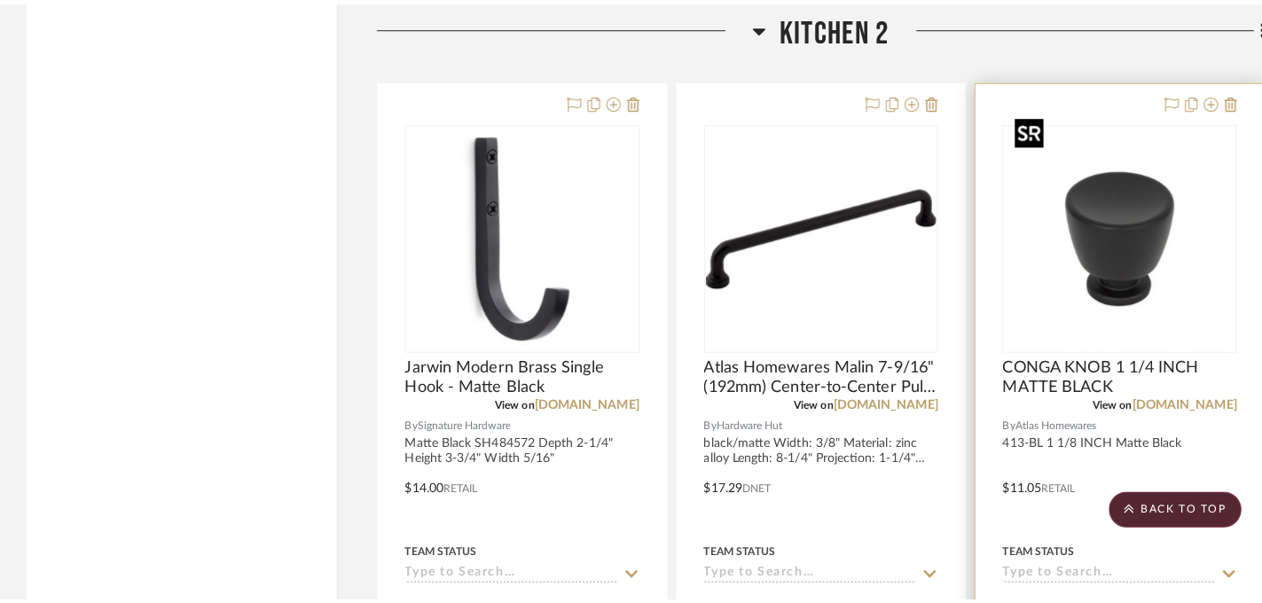
scroll to position [0, 0]
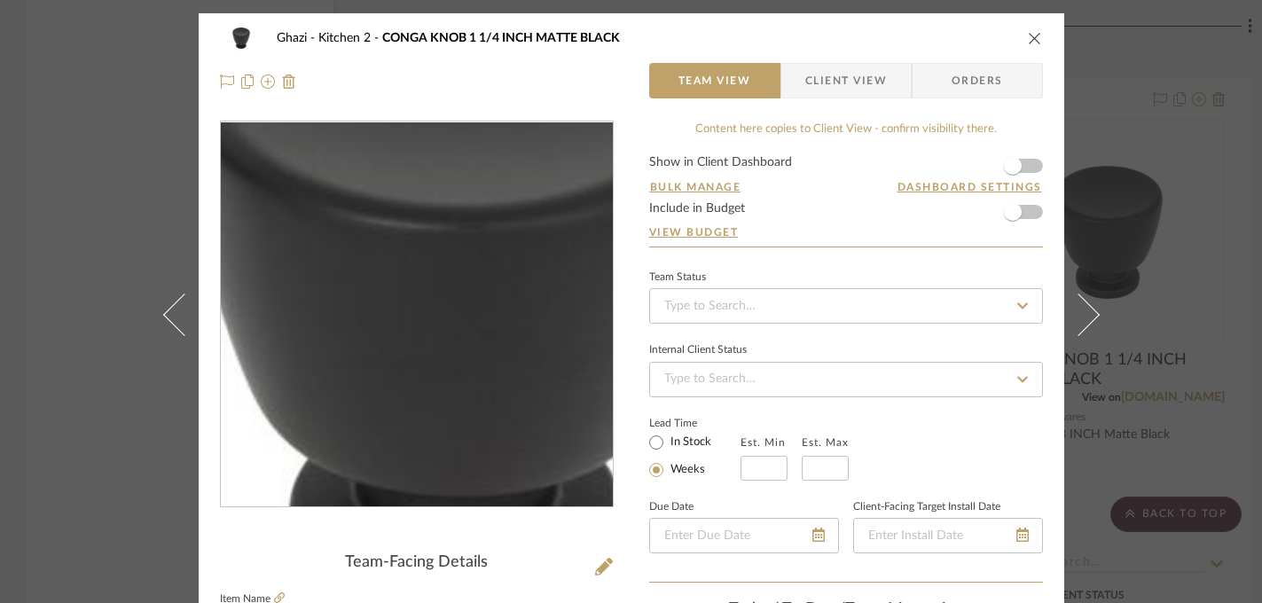
click at [356, 334] on img "0" at bounding box center [416, 314] width 385 height 385
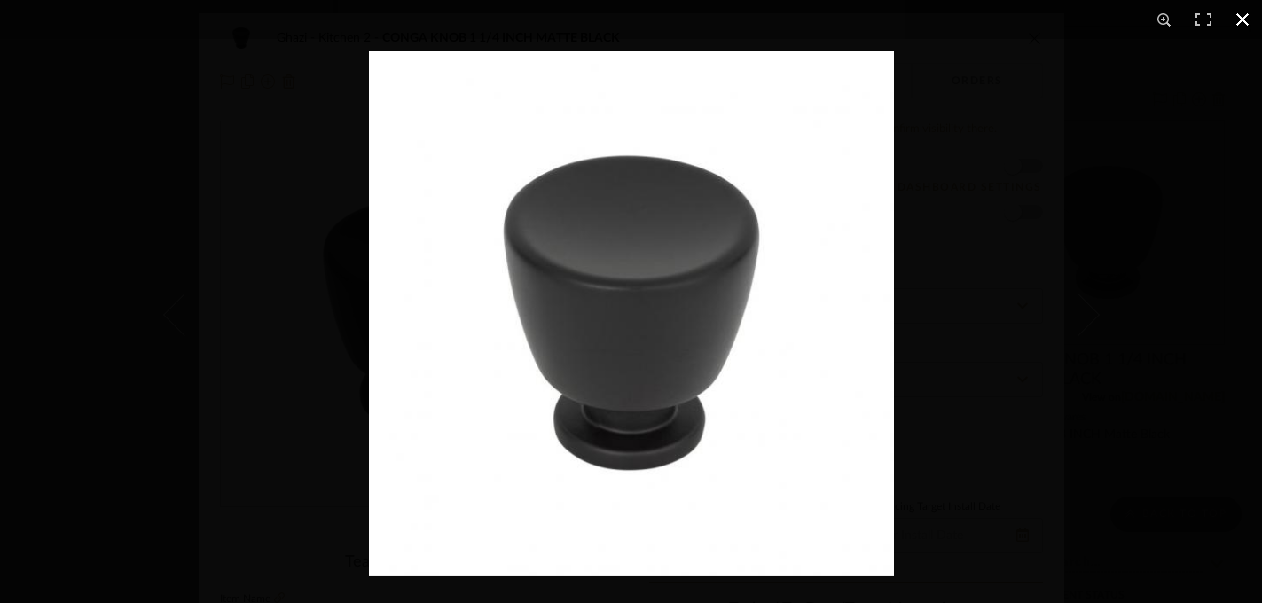
click at [1041, 269] on div at bounding box center [1000, 352] width 1262 height 603
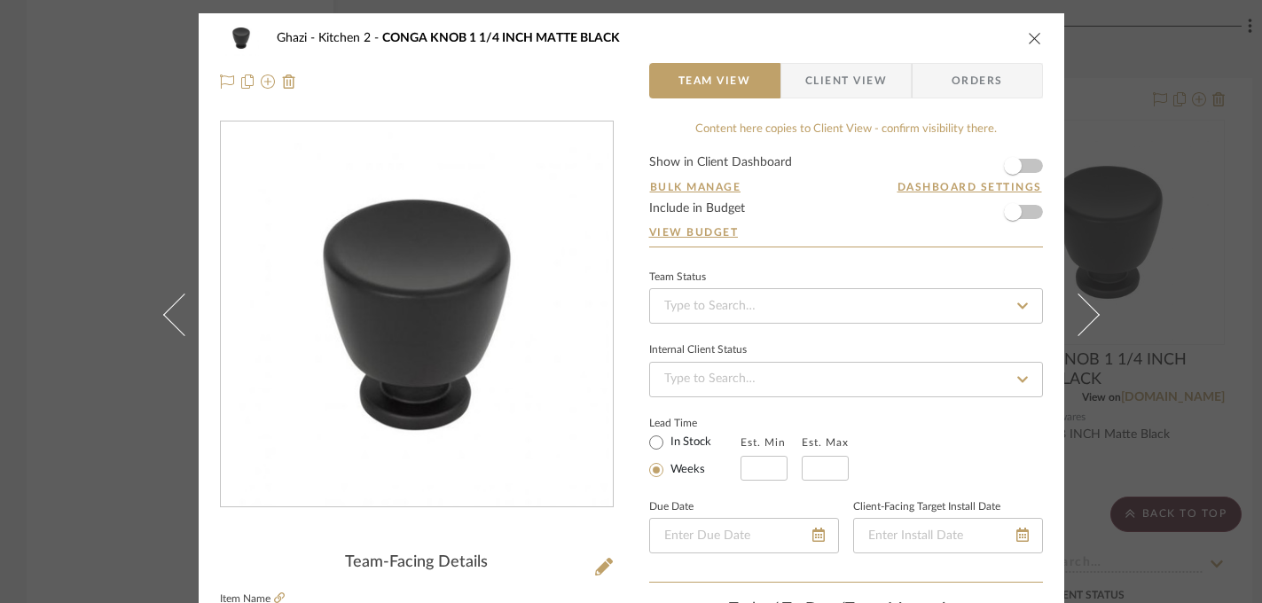
click at [1128, 263] on div "Ghazi Kitchen 2 CONGA KNOB 1 1/4 INCH MATTE BLACK Team View Client View Orders …" at bounding box center [631, 301] width 1262 height 603
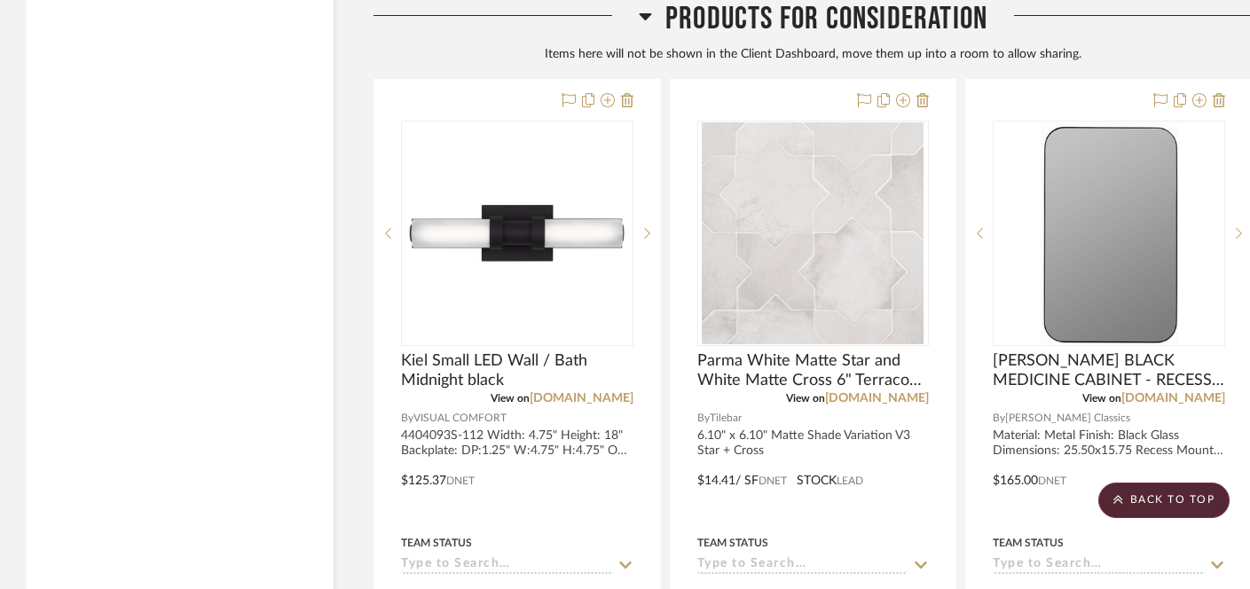
scroll to position [15966, 0]
